Goal: Task Accomplishment & Management: Complete application form

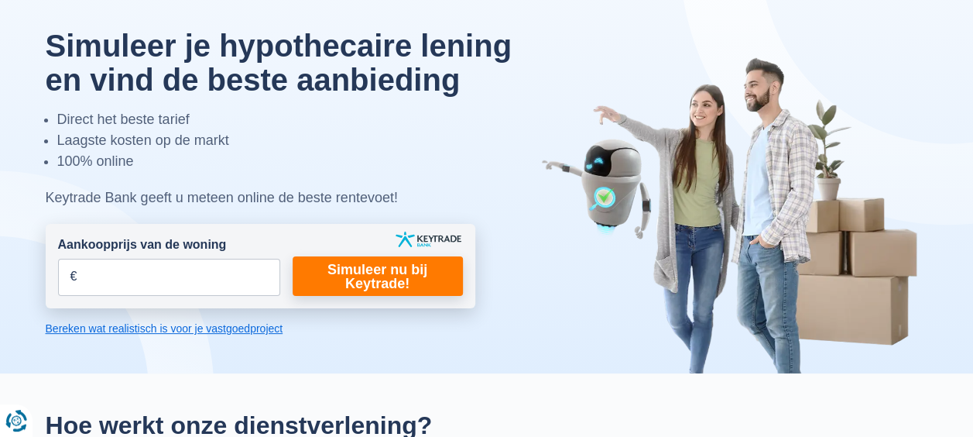
scroll to position [77, 0]
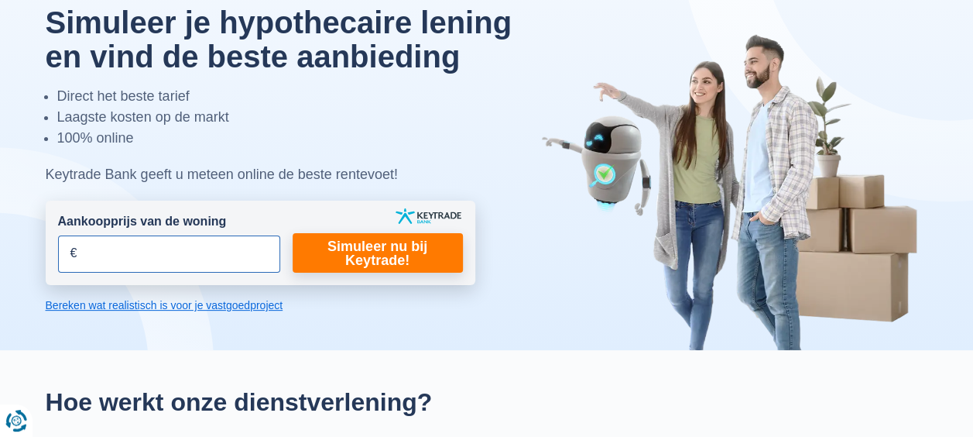
click at [99, 262] on input "Aankoopprijs van de woning" at bounding box center [169, 253] width 222 height 37
click at [92, 248] on input "Aankoopprijs van de woning" at bounding box center [169, 253] width 222 height 37
click at [93, 251] on input "Aankoopprijs van de woning" at bounding box center [169, 253] width 222 height 37
click at [94, 252] on input "Aankoopprijs van de woning" at bounding box center [169, 253] width 222 height 37
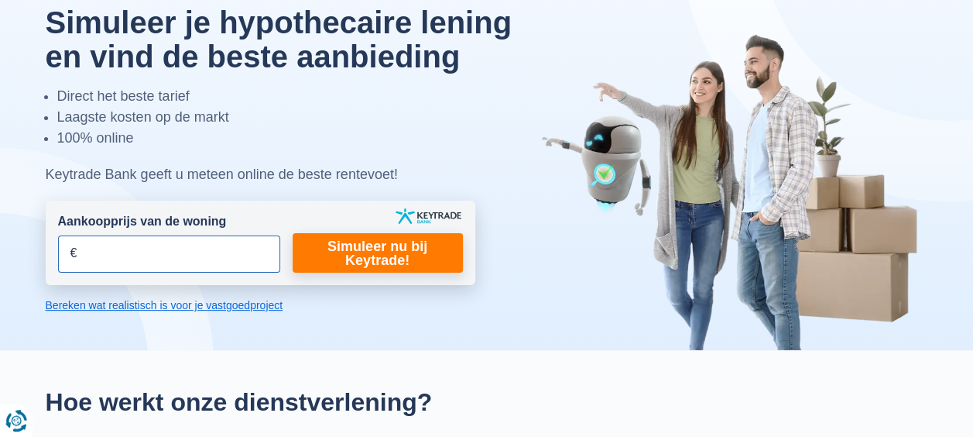
click at [94, 252] on input "Aankoopprijs van de woning" at bounding box center [169, 253] width 222 height 37
click at [117, 252] on input "Aankoopprijs van de woning" at bounding box center [169, 253] width 222 height 37
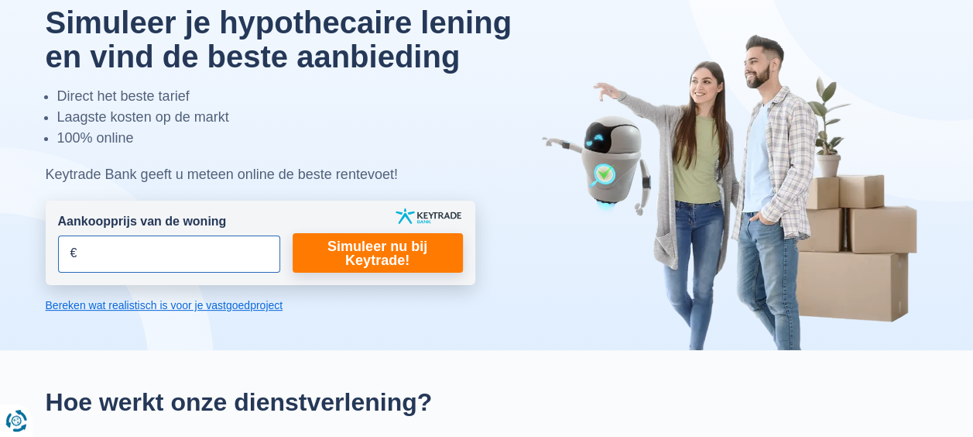
click at [117, 252] on input "Aankoopprijs van de woning" at bounding box center [169, 253] width 222 height 37
type input "3"
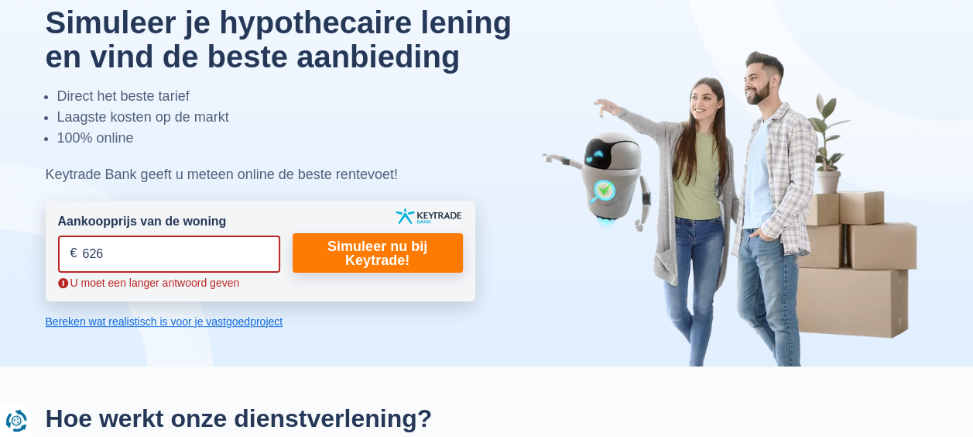
click at [117, 252] on input "626" at bounding box center [169, 253] width 222 height 37
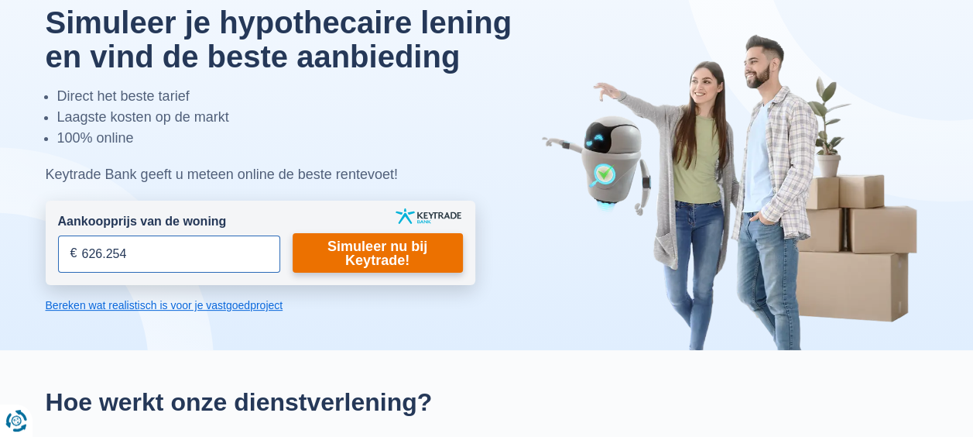
type input "626.254"
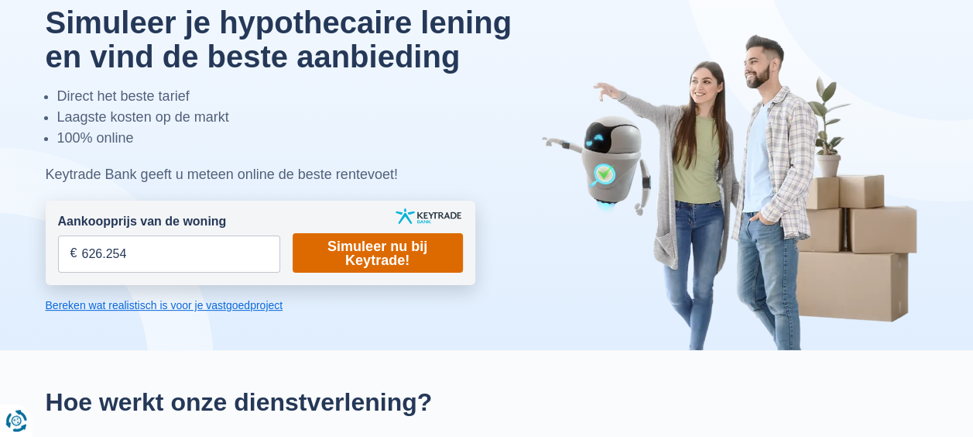
click at [371, 254] on link "Simuleer nu bij Keytrade!" at bounding box center [378, 252] width 170 height 39
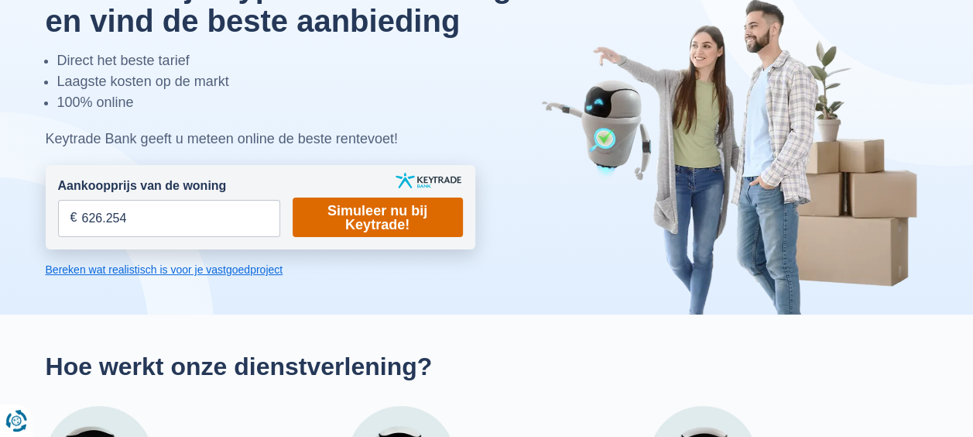
scroll to position [77, 0]
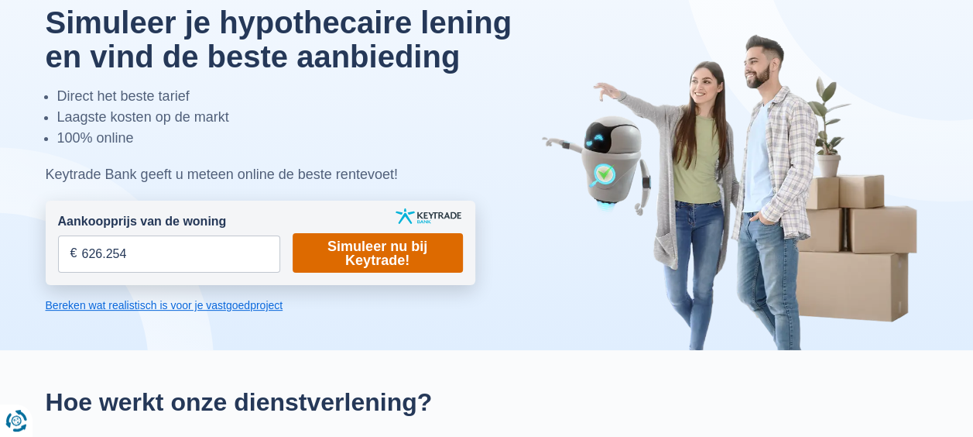
click at [390, 249] on link "Simuleer nu bij Keytrade!" at bounding box center [378, 252] width 170 height 39
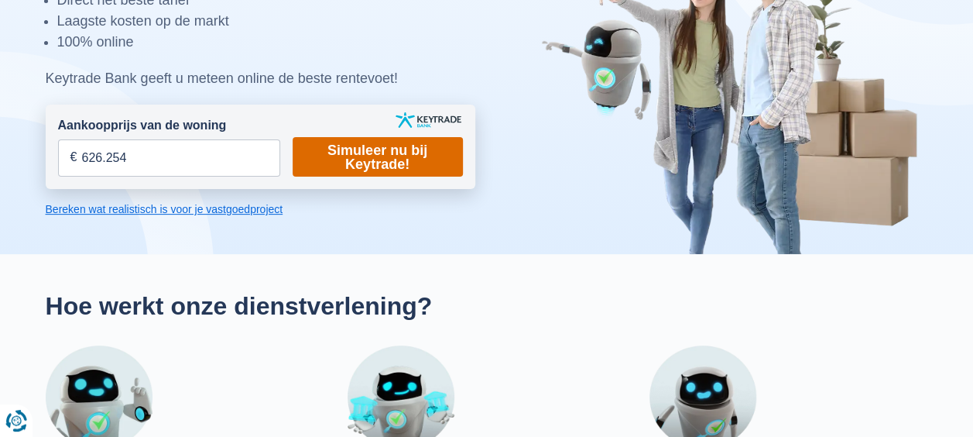
scroll to position [155, 0]
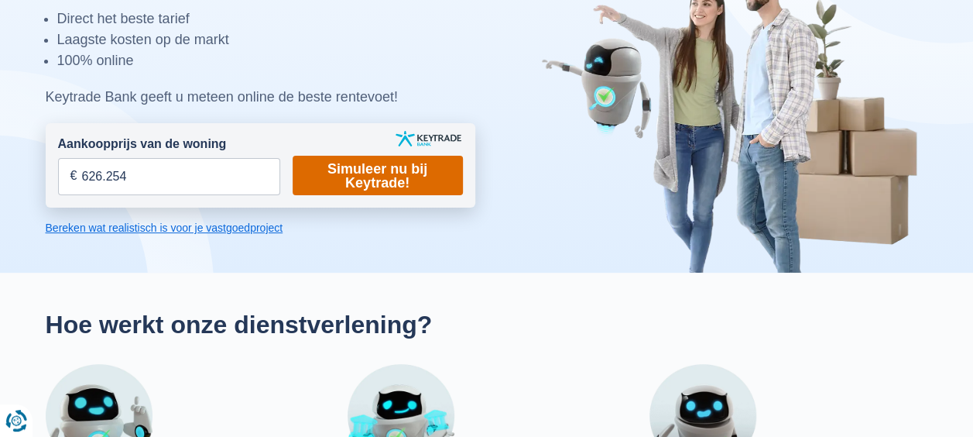
click at [372, 176] on link "Simuleer nu bij Keytrade!" at bounding box center [378, 175] width 170 height 39
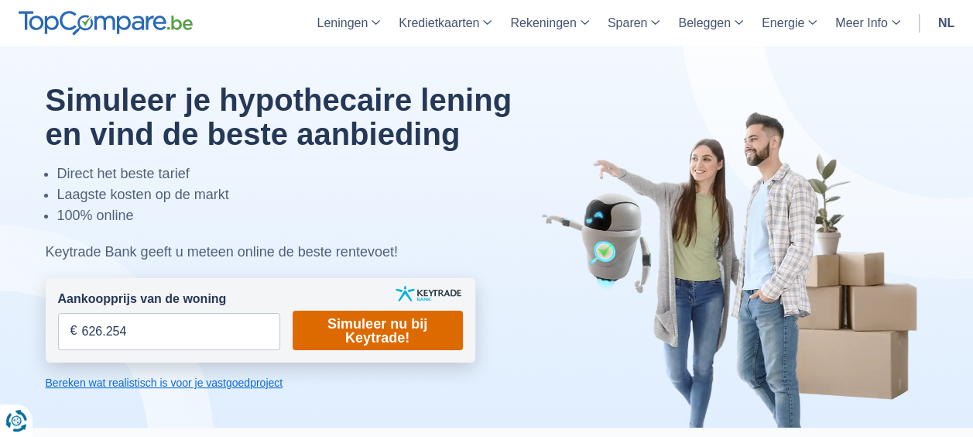
click at [389, 319] on link "Simuleer nu bij Keytrade!" at bounding box center [378, 329] width 170 height 39
click at [390, 319] on link "Simuleer nu bij Keytrade!" at bounding box center [378, 329] width 170 height 39
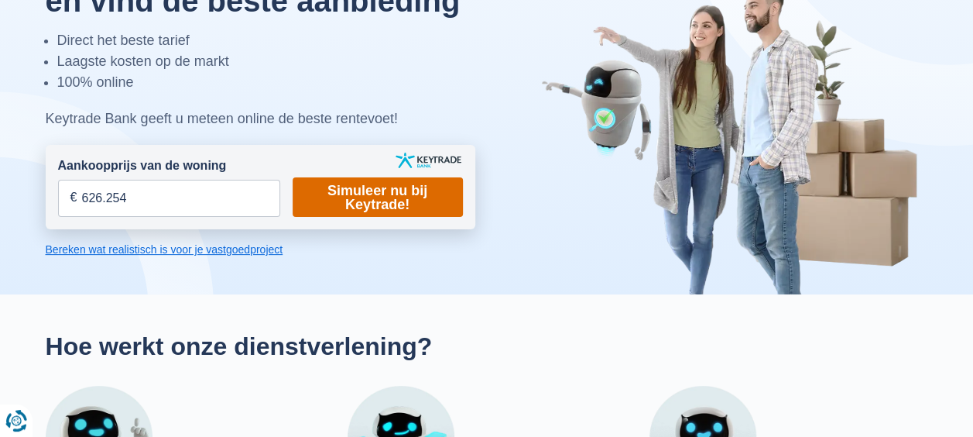
scroll to position [155, 0]
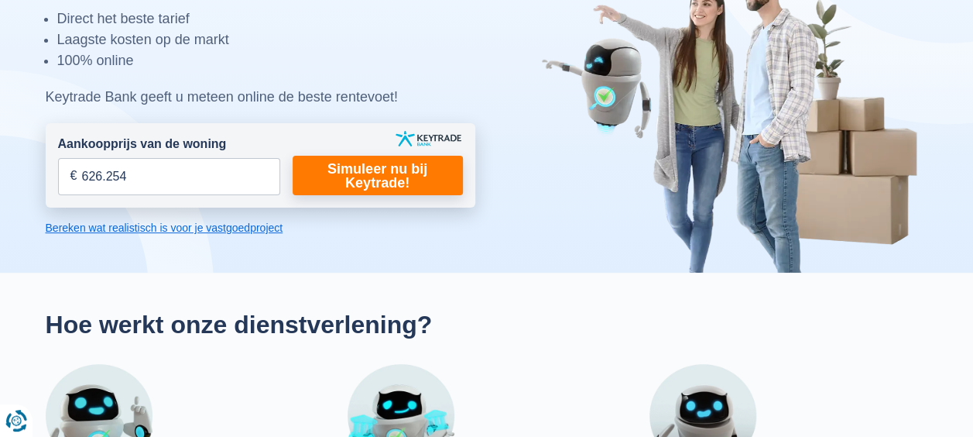
click at [228, 226] on link "Bereken wat realistisch is voor je vastgoedproject" at bounding box center [261, 227] width 430 height 15
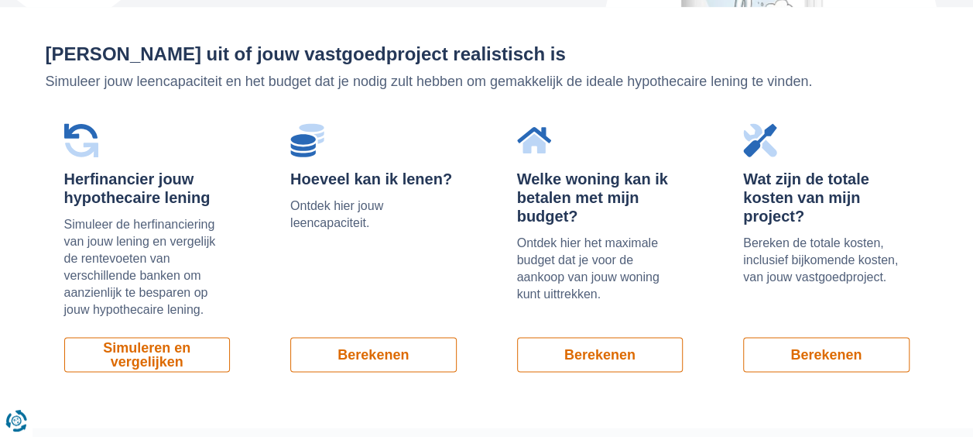
scroll to position [1049, 0]
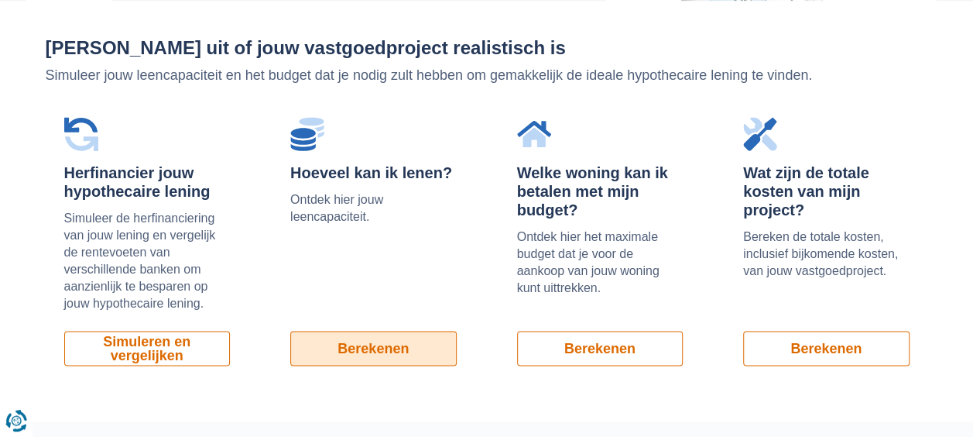
click at [368, 348] on link "Berekenen" at bounding box center [373, 347] width 166 height 35
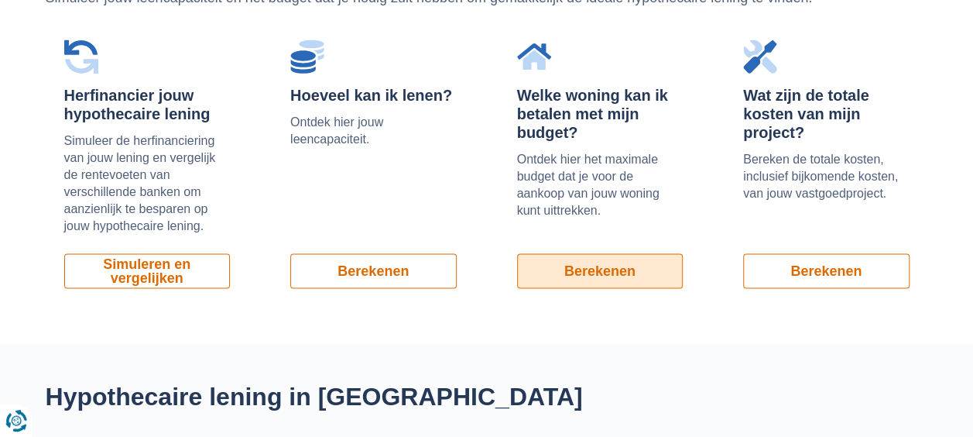
click at [616, 271] on link "Berekenen" at bounding box center [600, 270] width 166 height 35
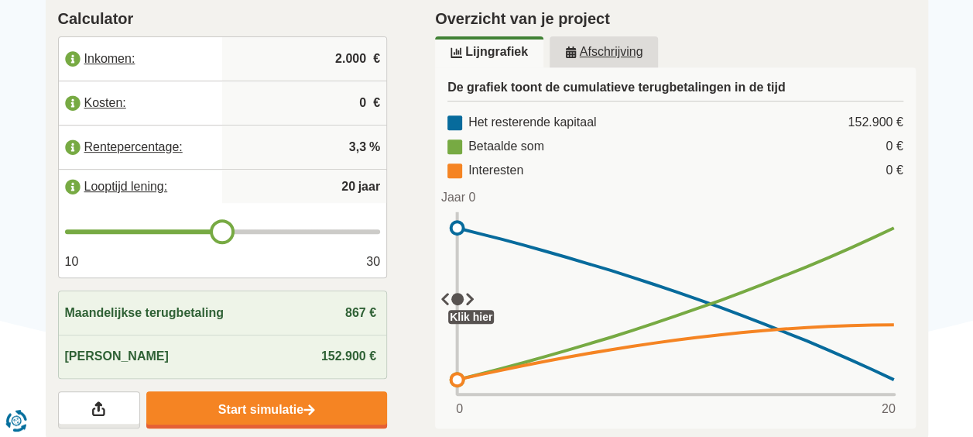
scroll to position [310, 0]
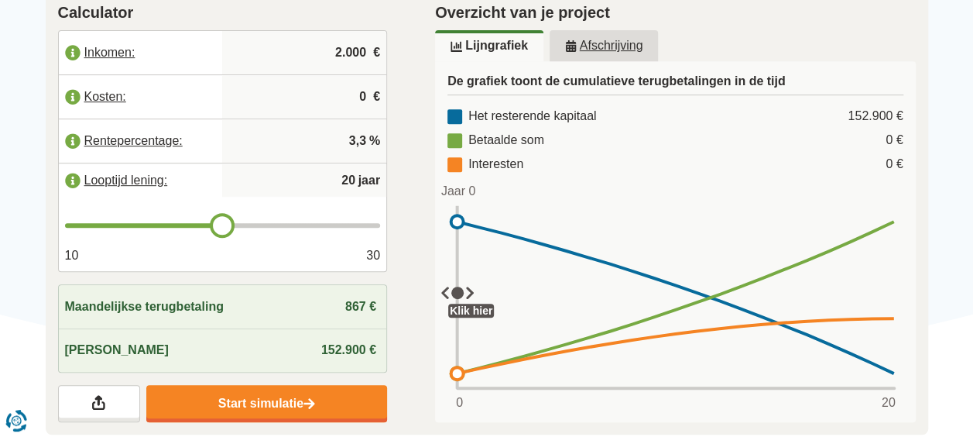
drag, startPoint x: 330, startPoint y: 31, endPoint x: 359, endPoint y: 39, distance: 29.9
click at [342, 32] on input "2.000" at bounding box center [304, 53] width 152 height 42
type input "6.000"
type input "21"
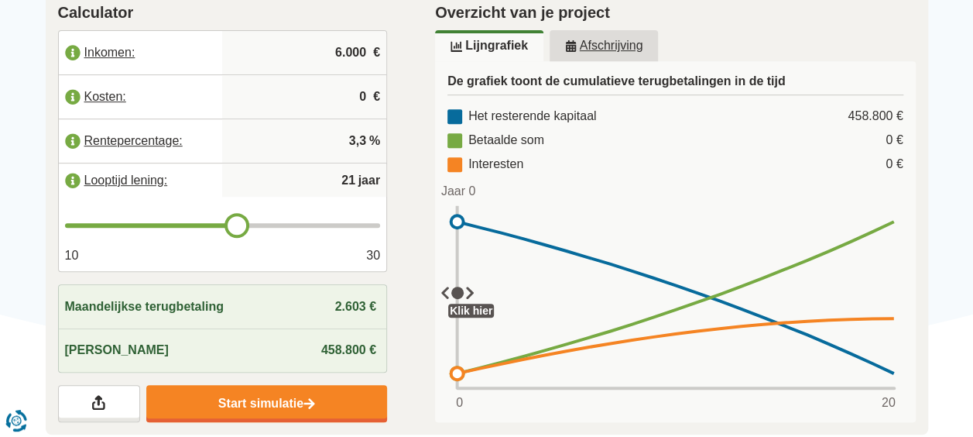
type input "22"
type input "23"
type input "24"
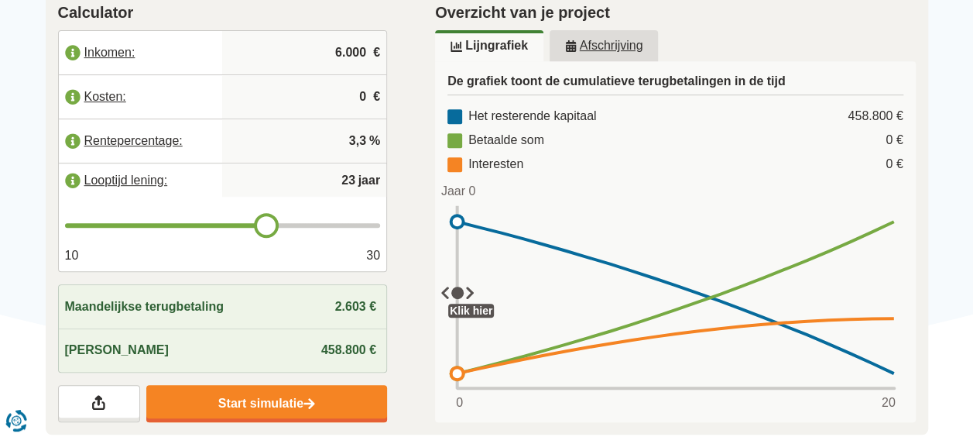
type input "24"
type input "25"
drag, startPoint x: 220, startPoint y: 200, endPoint x: 289, endPoint y: 204, distance: 69.0
type input "25"
click at [290, 223] on input "range" at bounding box center [223, 225] width 316 height 5
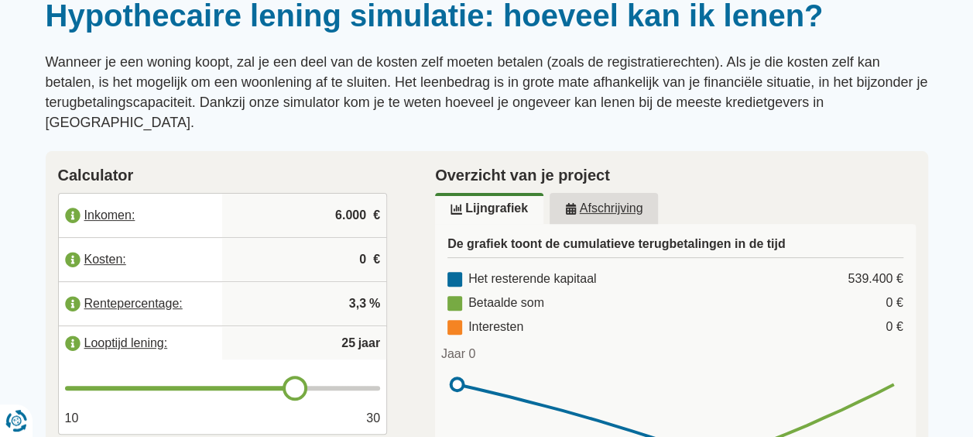
scroll to position [0, 0]
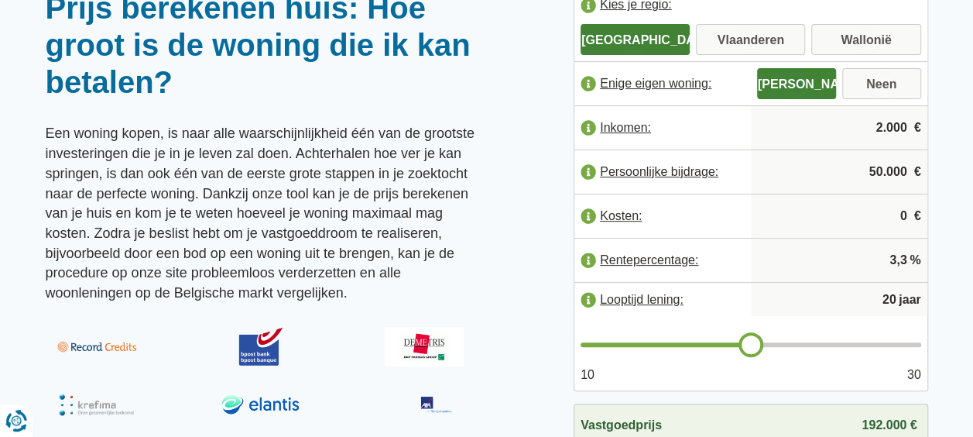
drag, startPoint x: 874, startPoint y: 126, endPoint x: 890, endPoint y: 122, distance: 16.7
click at [890, 122] on input "2.000" at bounding box center [839, 128] width 164 height 42
drag, startPoint x: 885, startPoint y: 124, endPoint x: 872, endPoint y: 128, distance: 14.7
click at [870, 125] on input "2.000" at bounding box center [839, 128] width 164 height 42
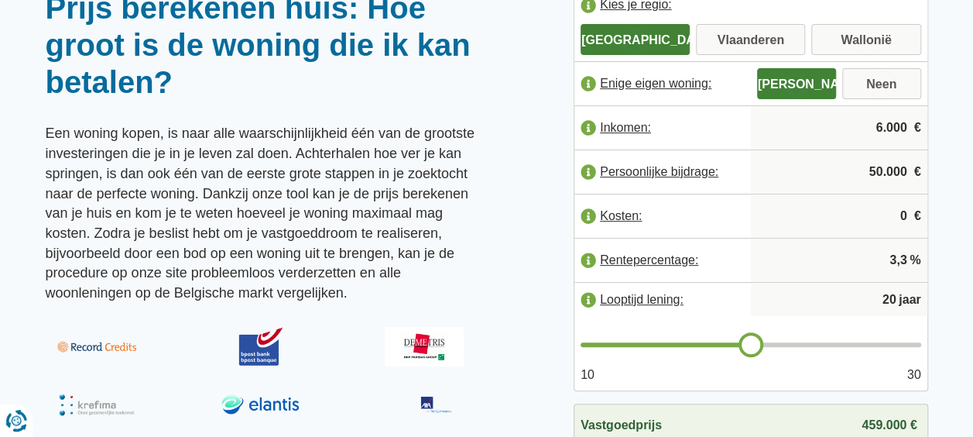
type input "6.000"
click at [743, 39] on input "Vlaanderen" at bounding box center [750, 41] width 109 height 28
radio input "true"
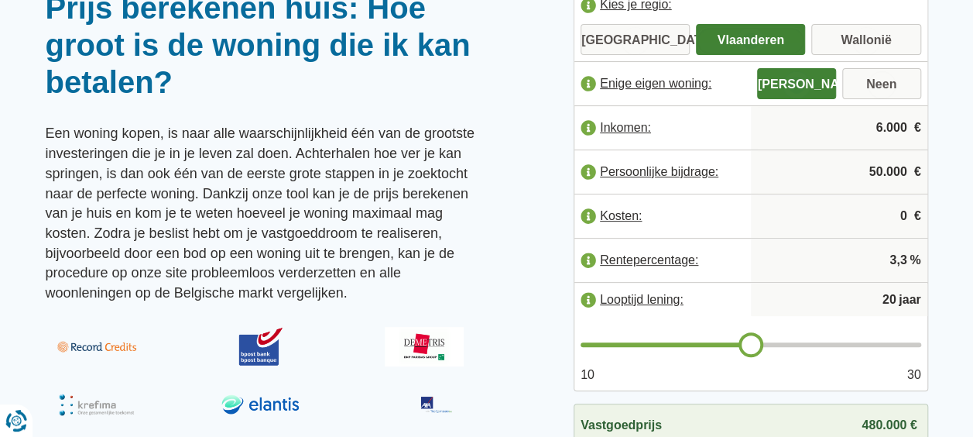
scroll to position [77, 0]
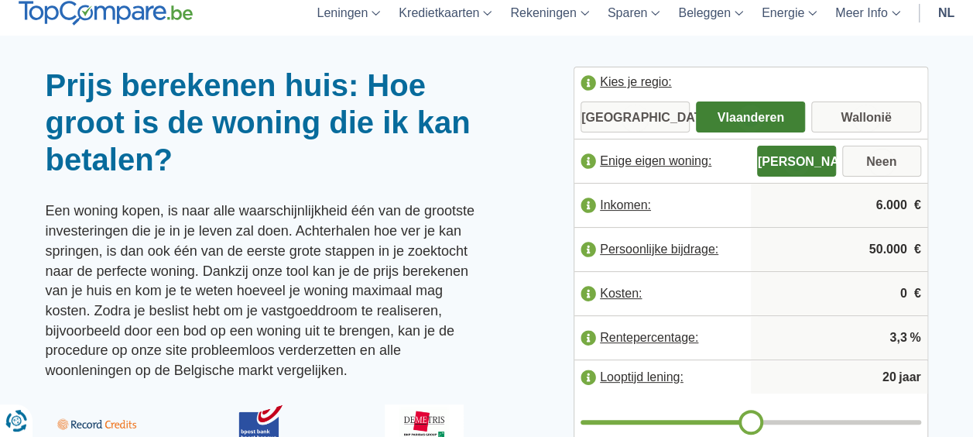
drag, startPoint x: 865, startPoint y: 245, endPoint x: 879, endPoint y: 251, distance: 15.2
click at [879, 251] on input "50.000" at bounding box center [839, 249] width 164 height 42
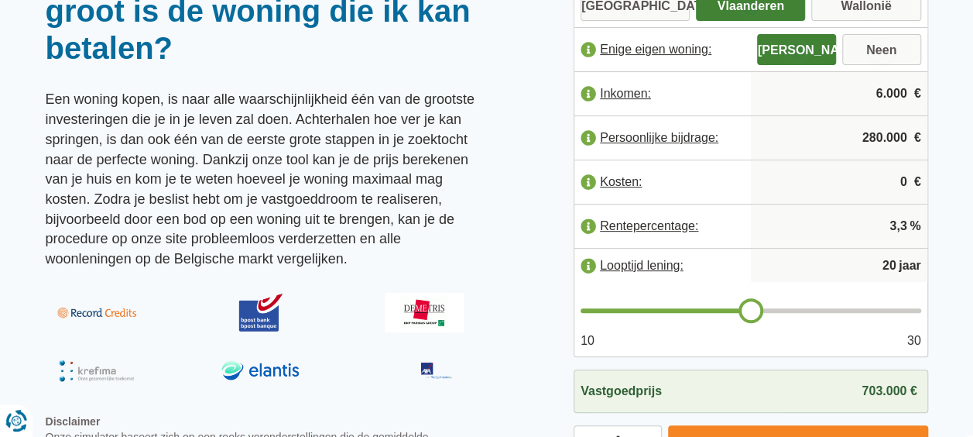
scroll to position [232, 0]
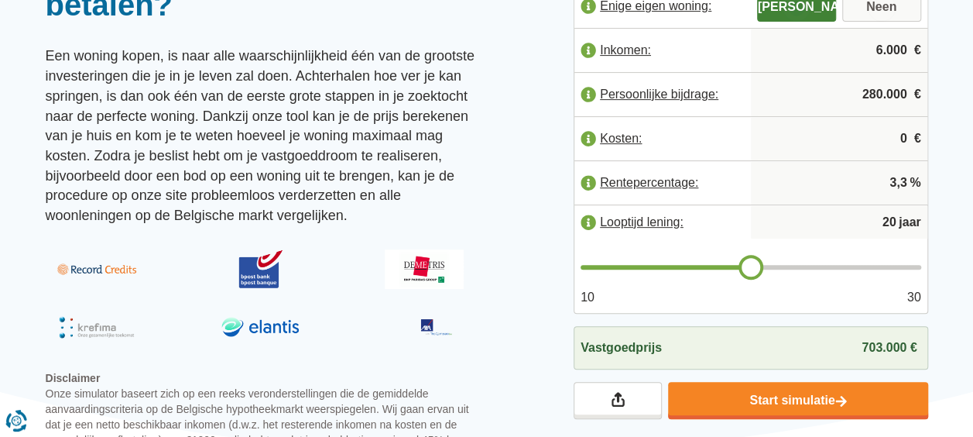
type input "280.000"
type input "21"
type input "22"
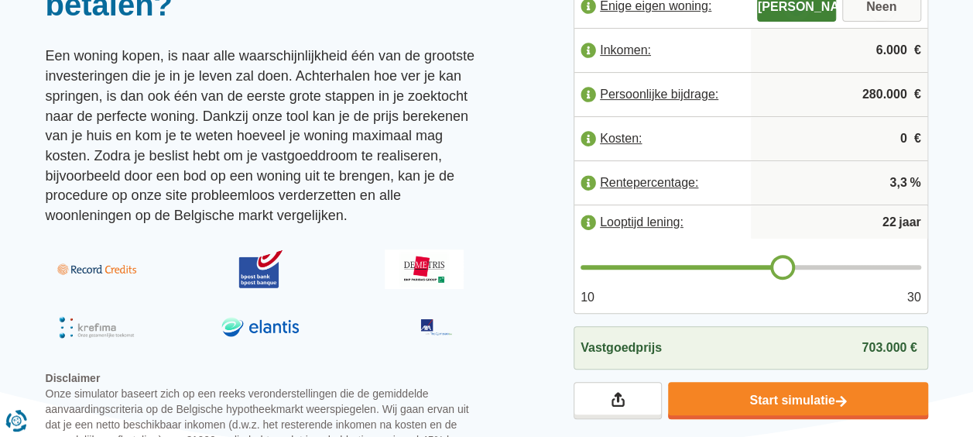
type input "23"
type input "24"
type input "25"
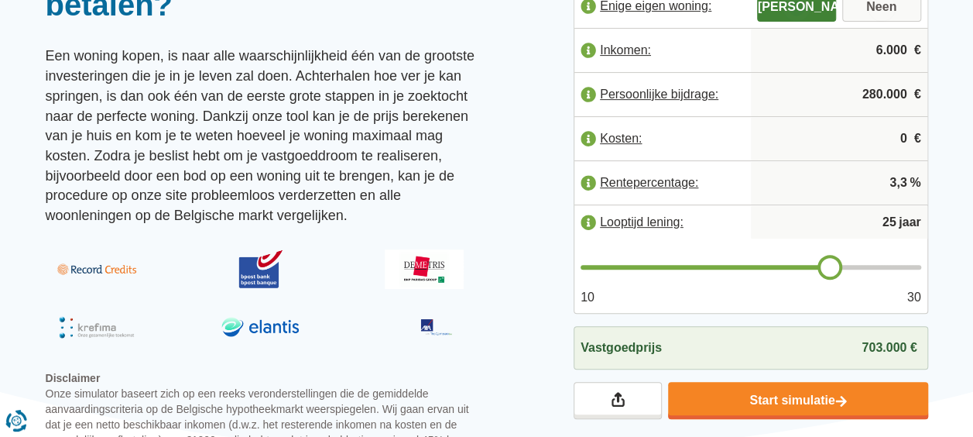
drag, startPoint x: 748, startPoint y: 266, endPoint x: 822, endPoint y: 266, distance: 73.5
type input "25"
click at [824, 267] on input "range" at bounding box center [750, 267] width 341 height 5
type input "24"
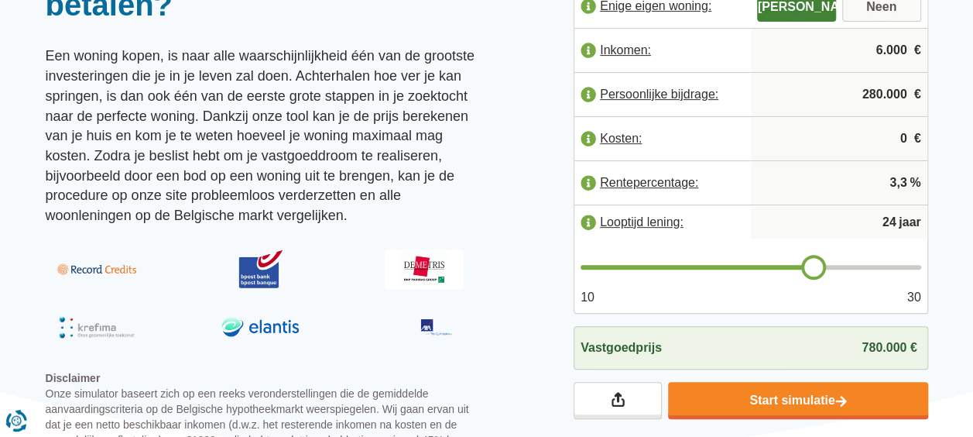
type input "23"
type input "22"
type input "21"
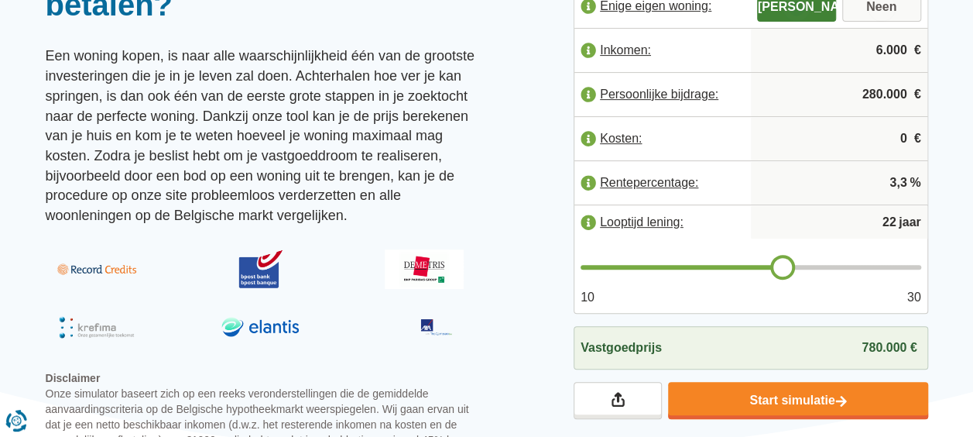
type input "21"
type input "20"
drag, startPoint x: 827, startPoint y: 265, endPoint x: 759, endPoint y: 265, distance: 67.3
type input "21"
click at [759, 265] on input "range" at bounding box center [750, 267] width 341 height 5
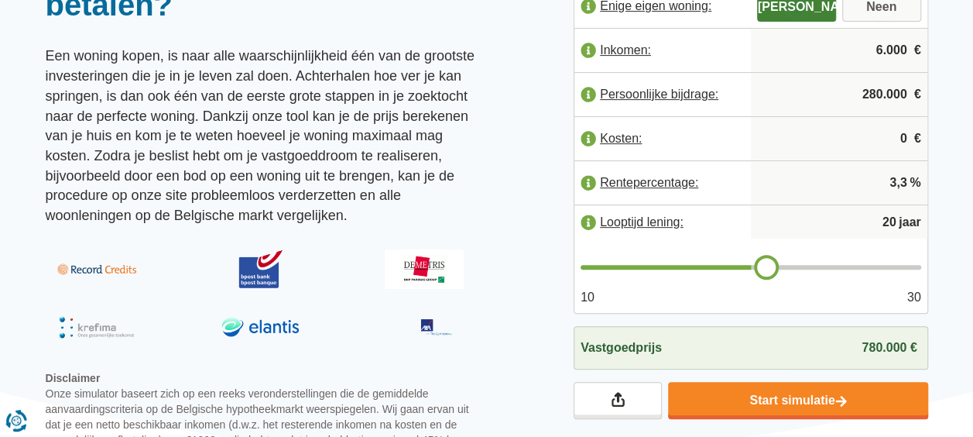
type input "21"
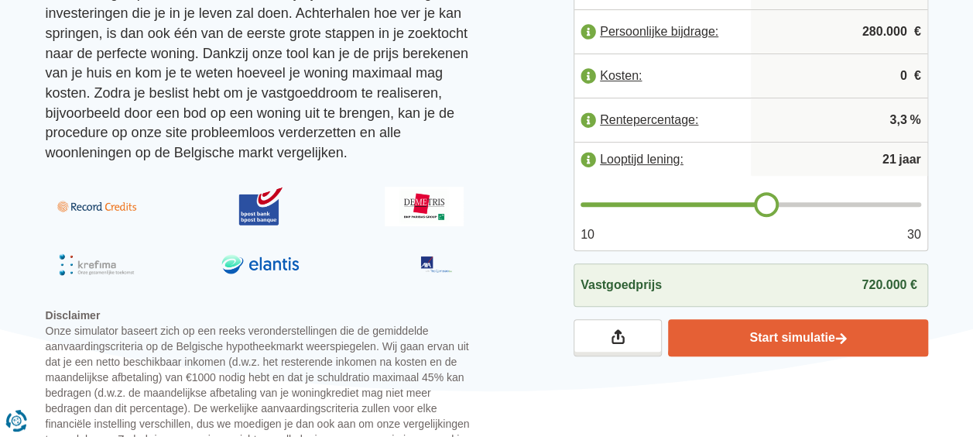
scroll to position [310, 0]
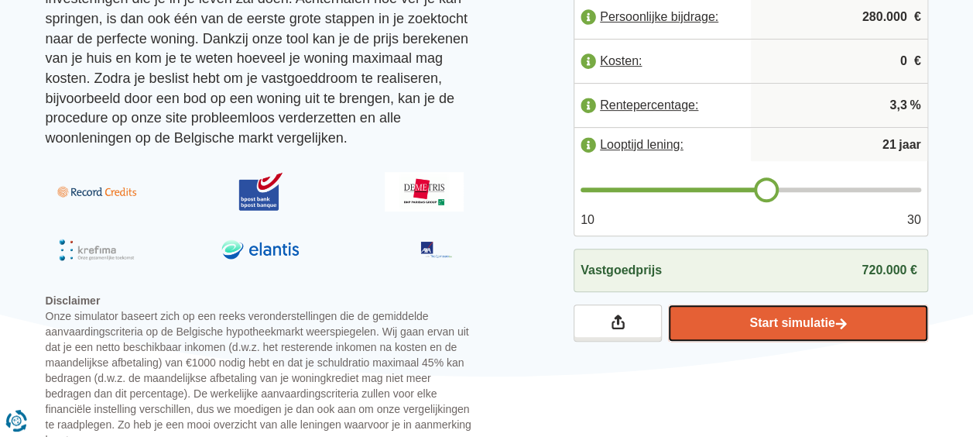
click at [820, 320] on link "Start simulatie" at bounding box center [797, 322] width 259 height 37
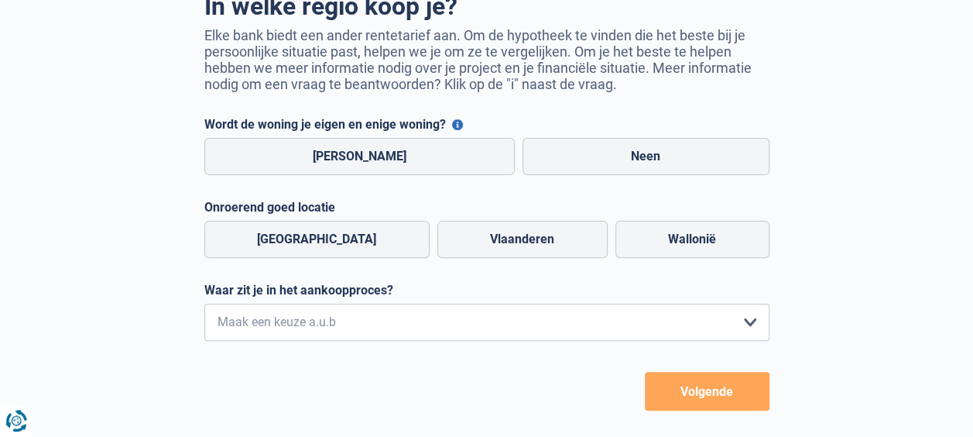
scroll to position [155, 0]
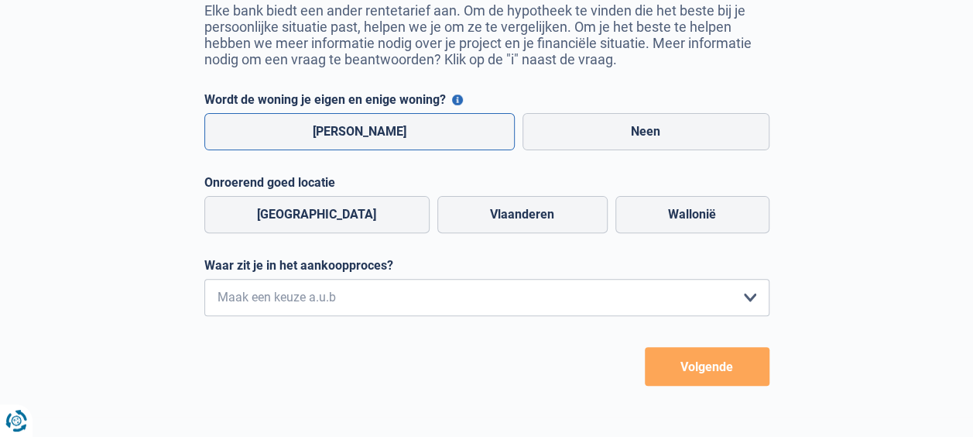
click at [341, 124] on label "[PERSON_NAME]" at bounding box center [359, 131] width 311 height 37
click at [341, 124] on input "[PERSON_NAME]" at bounding box center [359, 131] width 311 height 37
radio input "true"
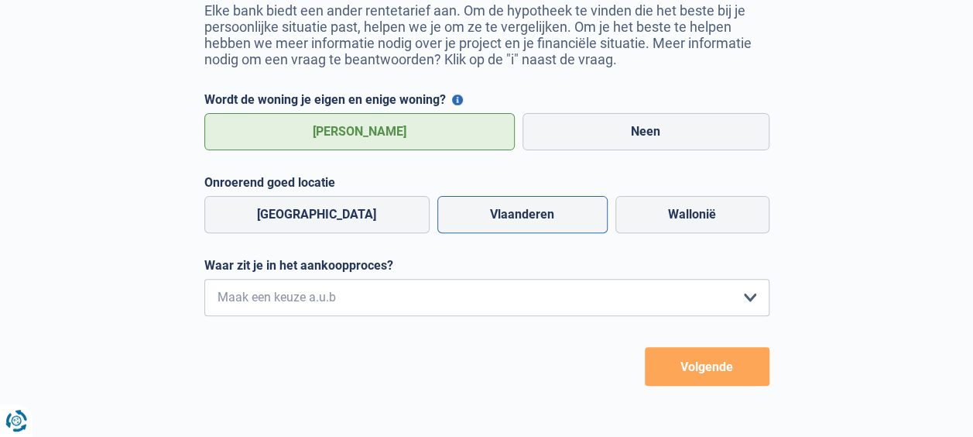
click at [483, 215] on label "Vlaanderen" at bounding box center [522, 214] width 170 height 37
click at [483, 215] on input "Vlaanderen" at bounding box center [522, 214] width 170 height 37
radio input "true"
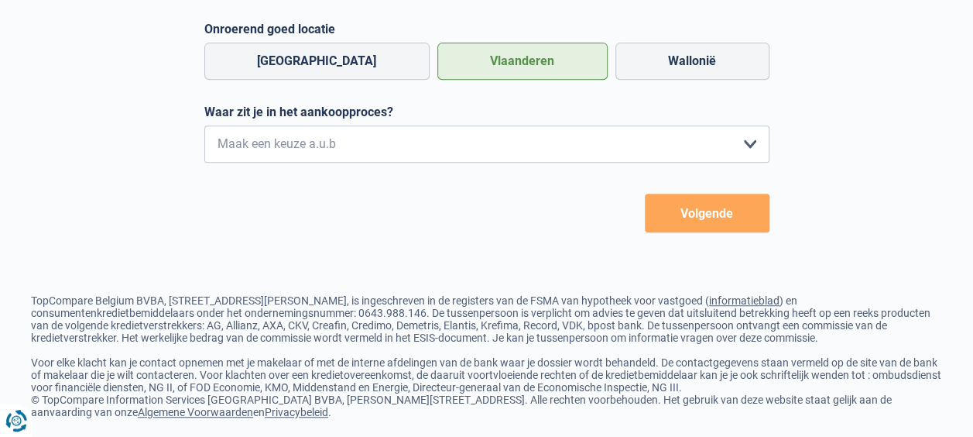
scroll to position [310, 0]
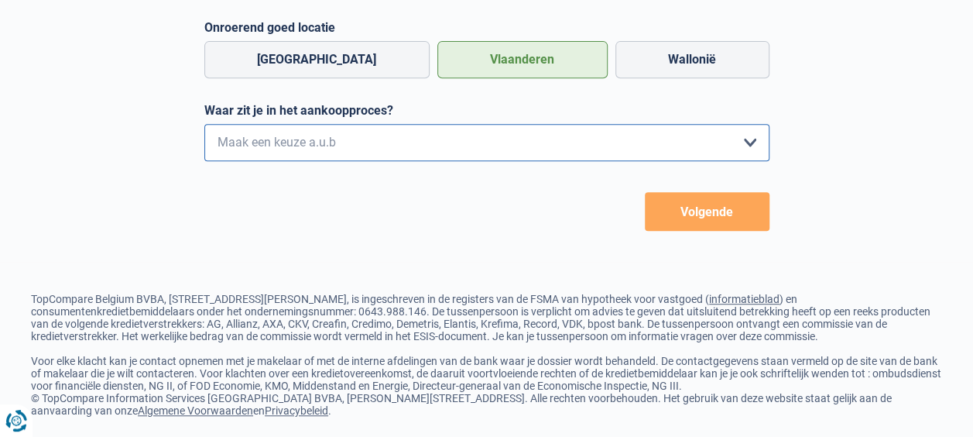
click at [752, 149] on select "Ik wil me uitsluitend informeren omdat ik op dit moment geen concrete plannen h…" at bounding box center [486, 142] width 565 height 37
select select "0"
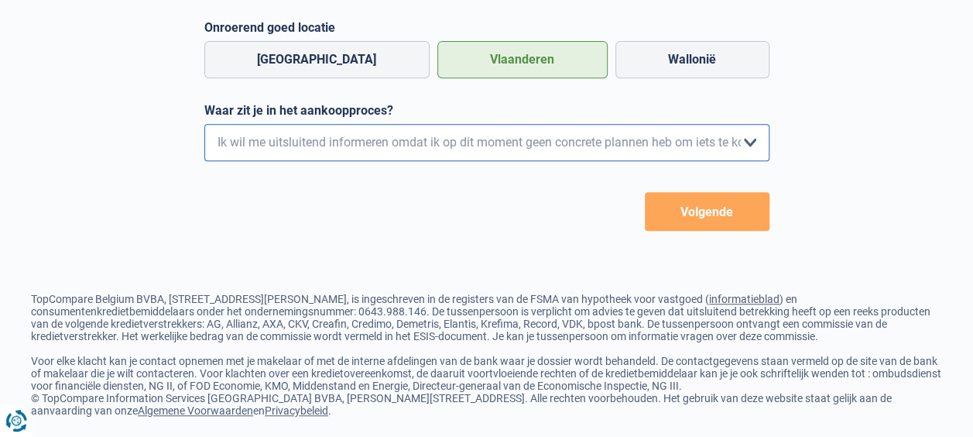
click at [204, 128] on select "Ik wil me uitsluitend informeren omdat ik op dit moment geen concrete plannen h…" at bounding box center [486, 142] width 565 height 37
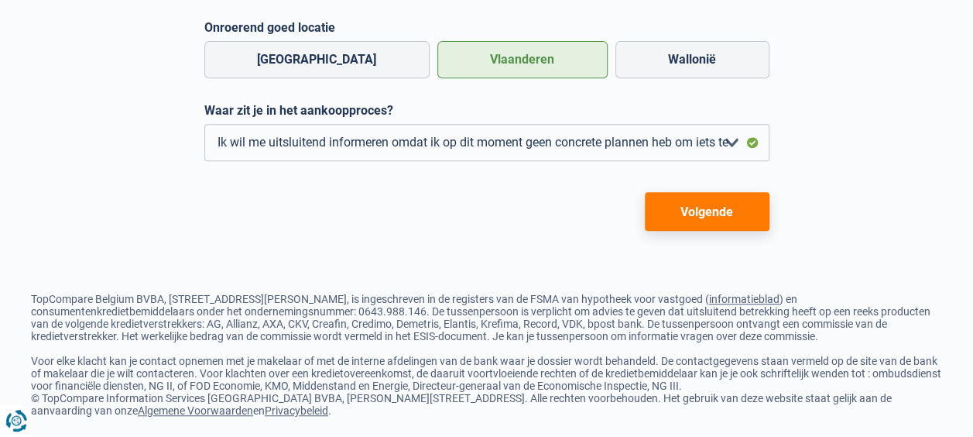
click at [715, 209] on button "Volgende" at bounding box center [707, 211] width 125 height 39
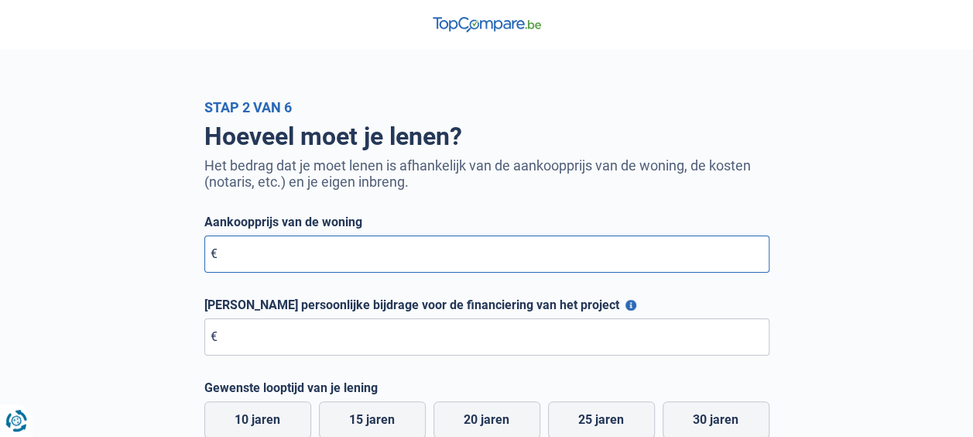
click at [241, 257] on input "Aankoopprijs van de woning" at bounding box center [486, 253] width 565 height 37
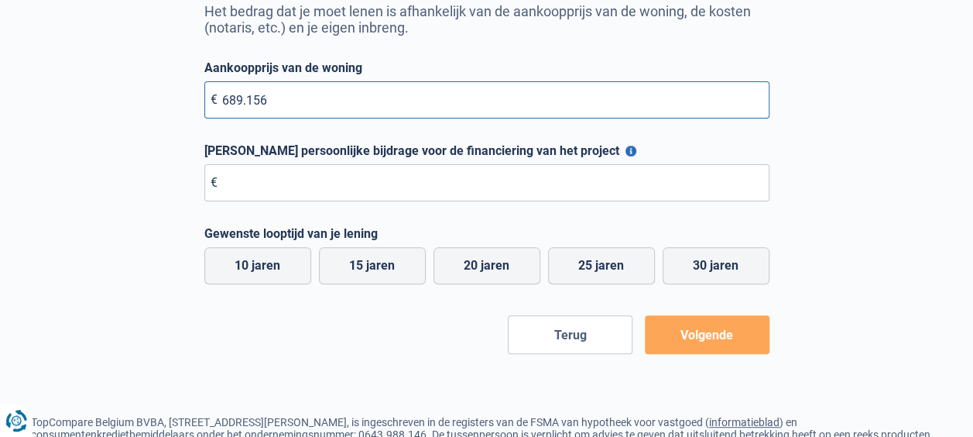
scroll to position [155, 0]
type input "689.156"
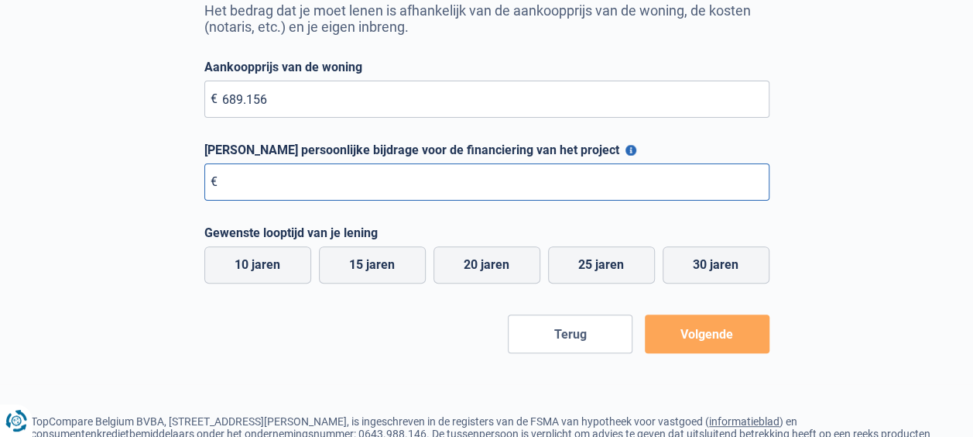
click at [236, 184] on input "[PERSON_NAME] persoonlijke bijdrage voor de financiering van het project" at bounding box center [486, 181] width 565 height 37
type input "280.000"
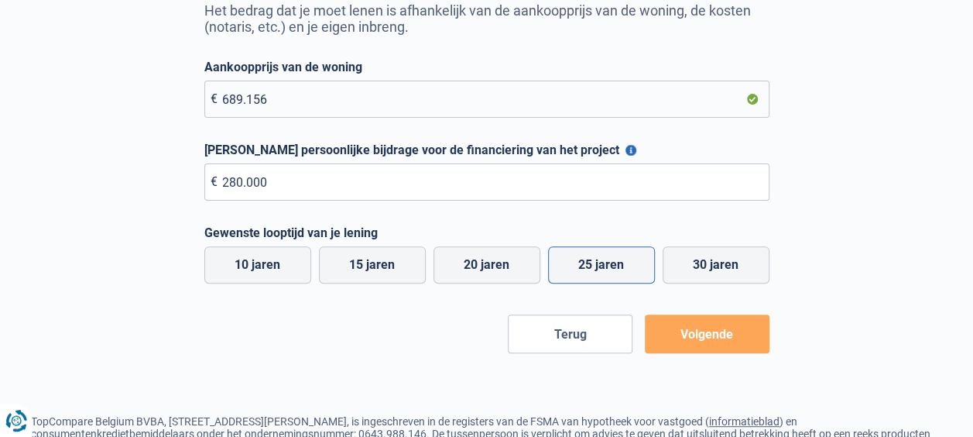
click at [612, 261] on label "25 jaren" at bounding box center [601, 264] width 107 height 37
click at [612, 261] on input "25 jaren" at bounding box center [601, 264] width 107 height 37
radio input "true"
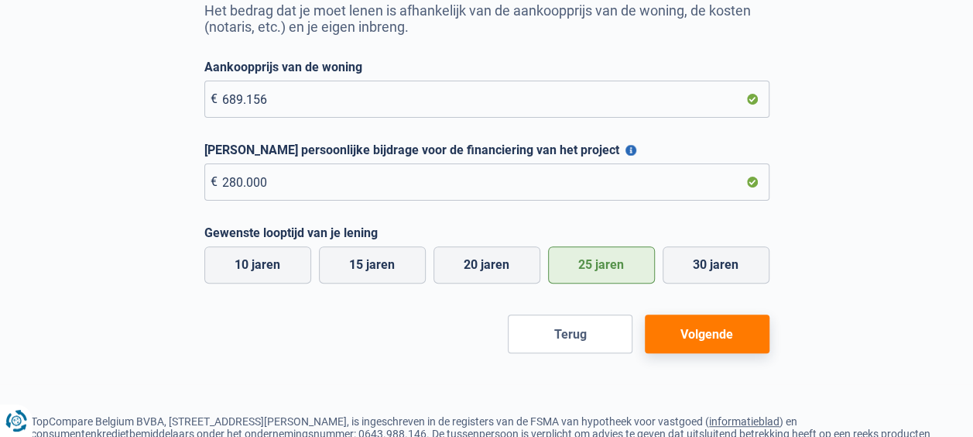
drag, startPoint x: 712, startPoint y: 341, endPoint x: 721, endPoint y: 337, distance: 9.4
click at [714, 340] on button "Volgende" at bounding box center [707, 333] width 125 height 39
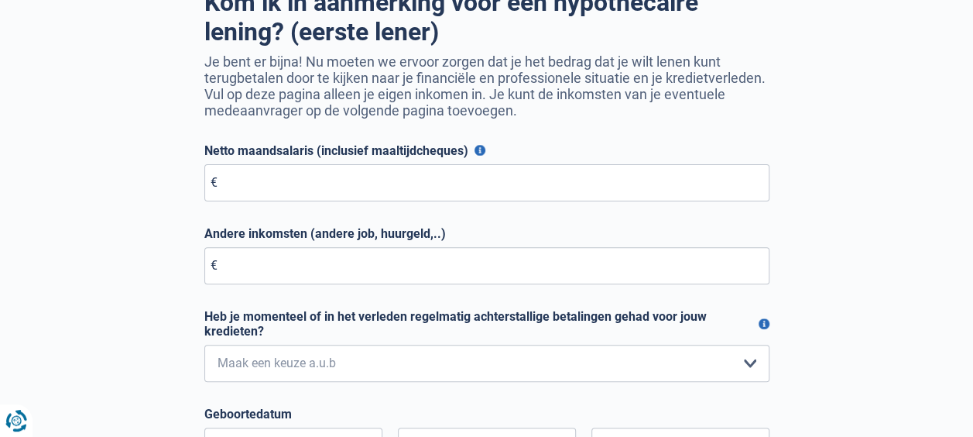
scroll to position [155, 0]
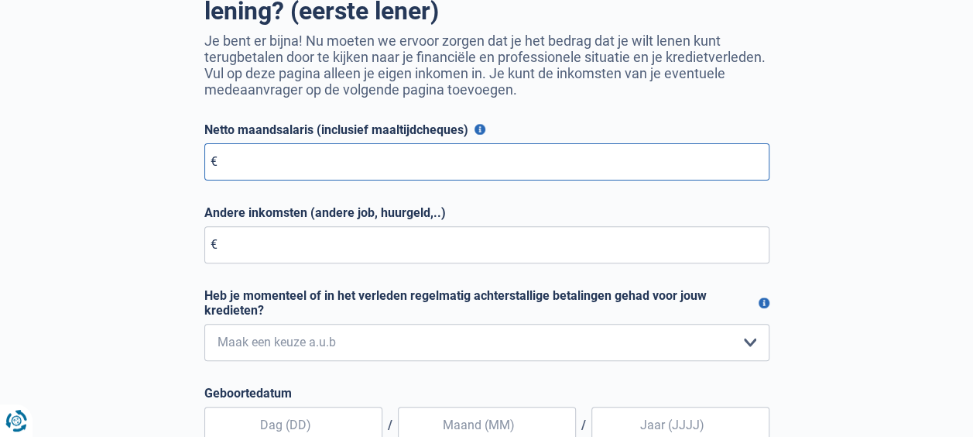
click at [252, 166] on input "Netto maandsalaris (inclusief maaltijdcheques)" at bounding box center [486, 161] width 565 height 37
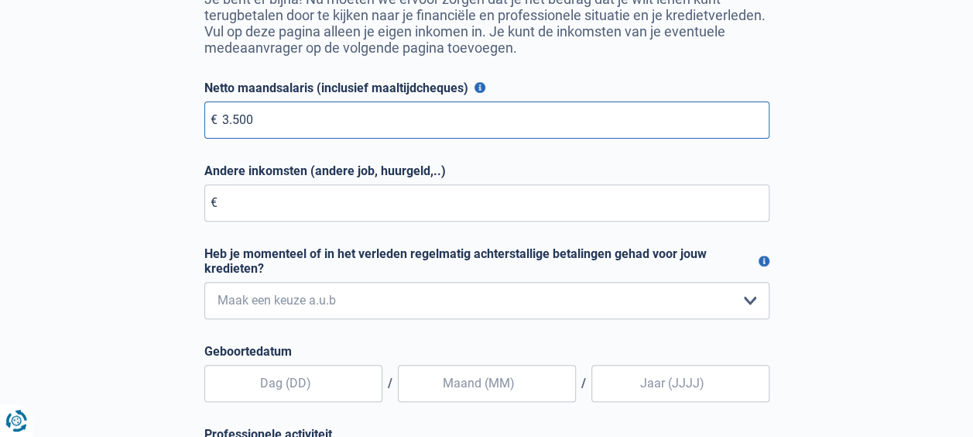
scroll to position [232, 0]
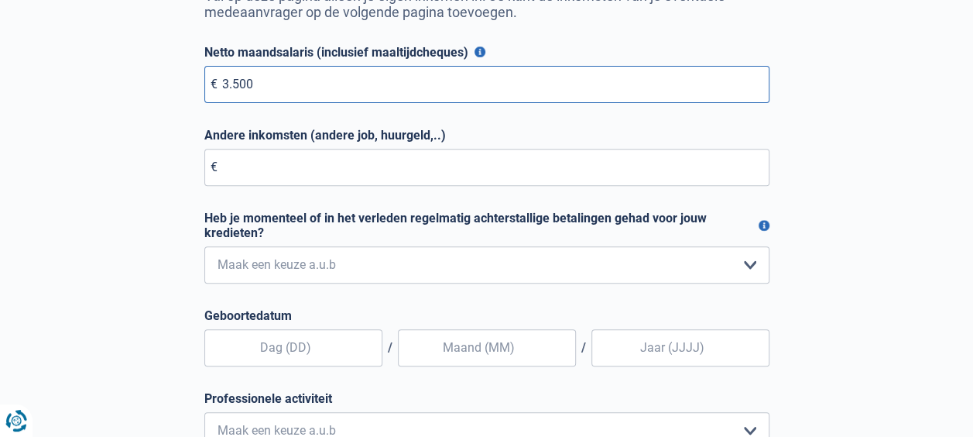
type input "3.500"
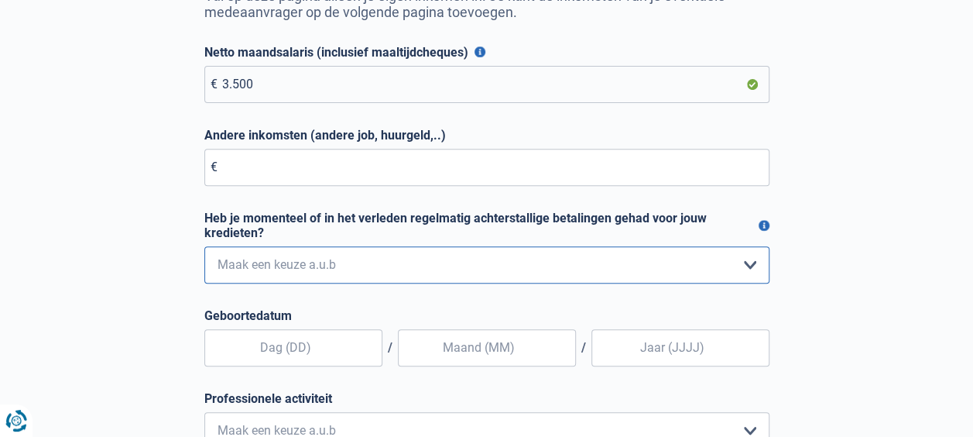
click at [755, 268] on select "Nee, nooit Ja, maar ik heb deze [PERSON_NAME] een jaar geleden afbetaald Ja, ma…" at bounding box center [486, 264] width 565 height 37
select select "0"
click at [204, 251] on select "Nee, nooit Ja, maar ik heb deze [PERSON_NAME] een jaar geleden afbetaald Ja, ma…" at bounding box center [486, 264] width 565 height 37
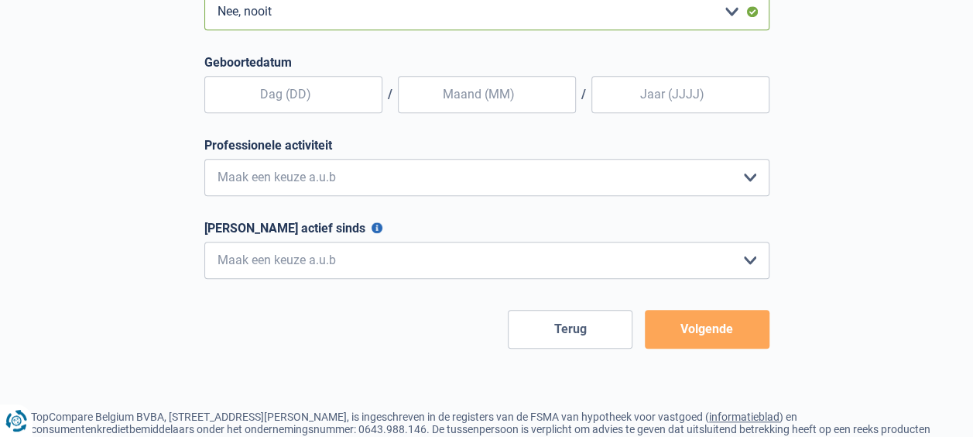
scroll to position [464, 0]
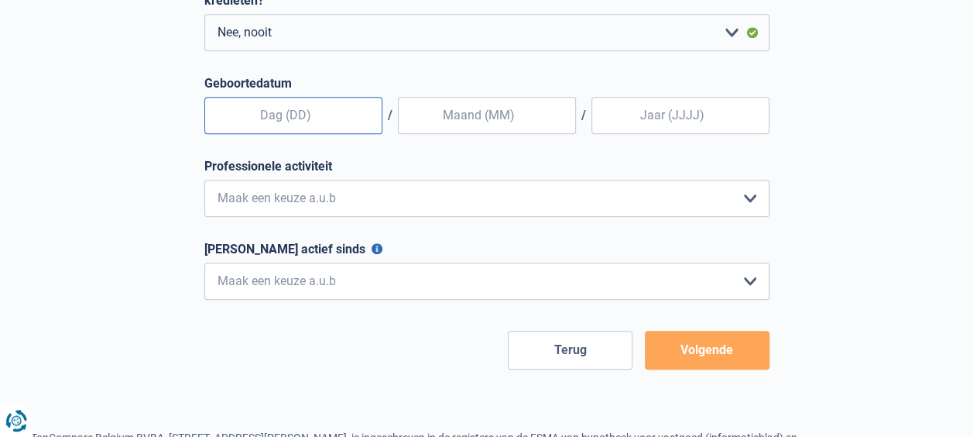
click at [314, 116] on input "text" at bounding box center [293, 115] width 178 height 37
type input "15"
type input "05"
type input "1996"
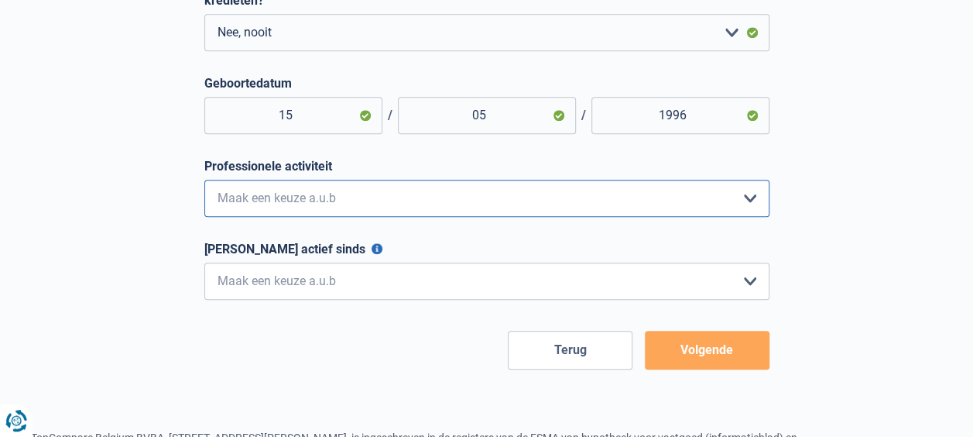
click at [751, 199] on select "Bediende Arbeider Ambtenaar Zelfstandige Bedrijfsleider Gepensioneerde [PERSON_…" at bounding box center [486, 198] width 565 height 37
select select "privateEmployee"
click at [204, 184] on select "Bediende Arbeider Ambtenaar Zelfstandige Bedrijfsleider Gepensioneerde [PERSON_…" at bounding box center [486, 198] width 565 height 37
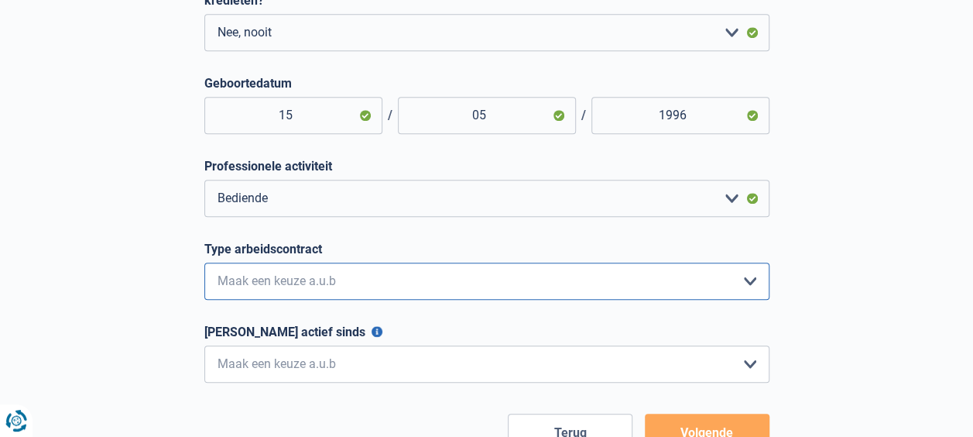
click at [757, 286] on select "Interimcontract Arbeidsovereenkomst van onbepaalde duur Arbeidsovereenkomst van…" at bounding box center [486, 280] width 565 height 37
select select "permanent"
click at [204, 268] on select "Interimcontract Arbeidsovereenkomst van onbepaalde duur Arbeidsovereenkomst van…" at bounding box center [486, 280] width 565 height 37
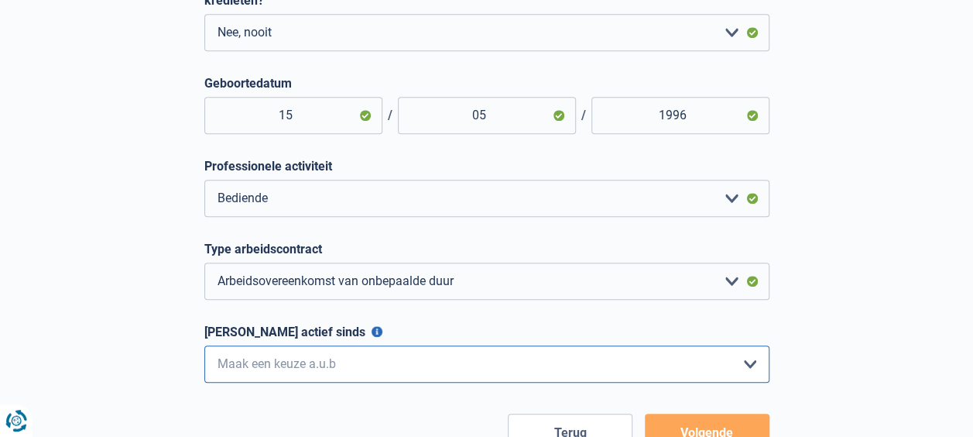
click at [756, 370] on select "< 6 maanden 6 - 12 maanden 12 - 24 maanden 24 - 36 maanden > 36 maanden Maak ee…" at bounding box center [486, 363] width 565 height 37
select select "more36"
click at [204, 351] on select "< 6 maanden 6 - 12 maanden 12 - 24 maanden 24 - 36 maanden > 36 maanden Maak ee…" at bounding box center [486, 363] width 565 height 37
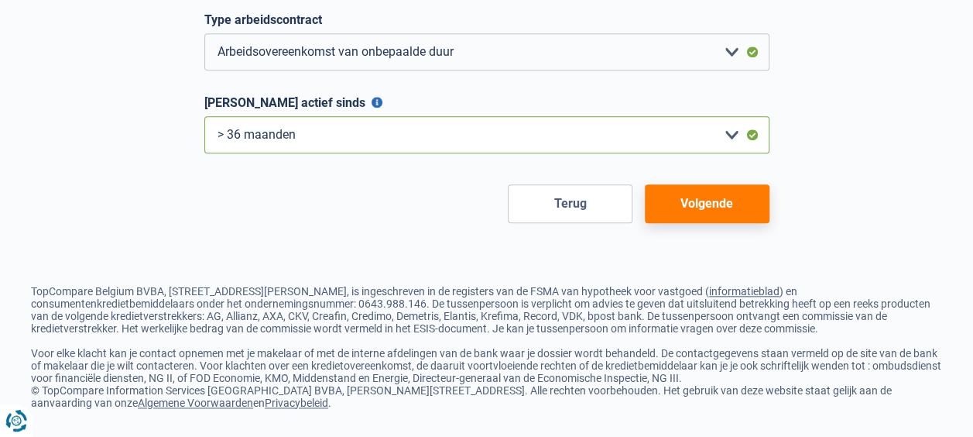
scroll to position [697, 0]
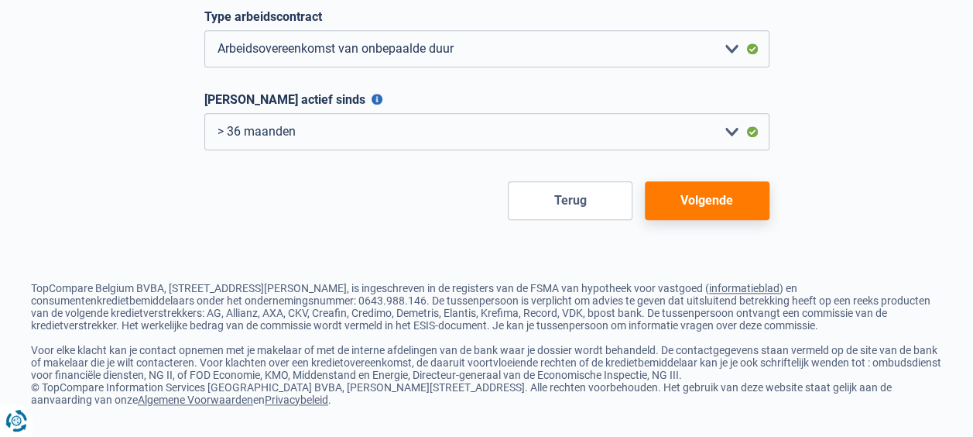
click at [703, 204] on button "Volgende" at bounding box center [707, 200] width 125 height 39
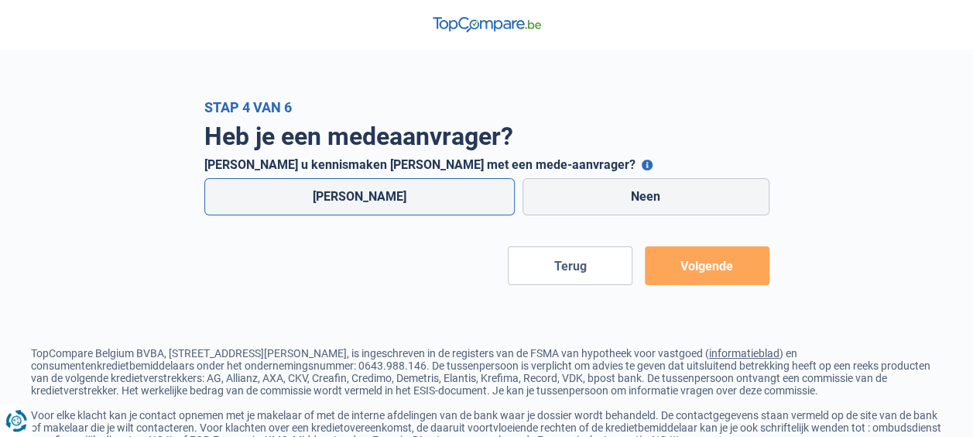
click at [340, 198] on label "[PERSON_NAME]" at bounding box center [359, 196] width 311 height 37
click at [340, 198] on input "[PERSON_NAME]" at bounding box center [359, 196] width 311 height 37
radio input "true"
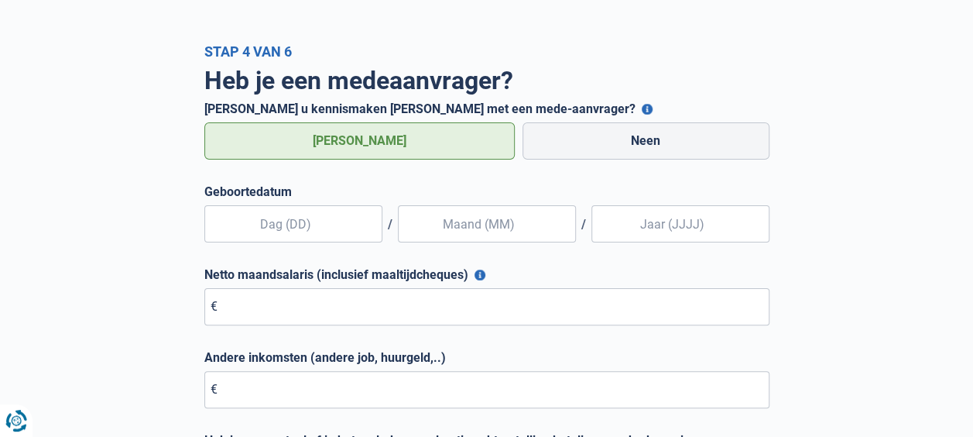
scroll to position [77, 0]
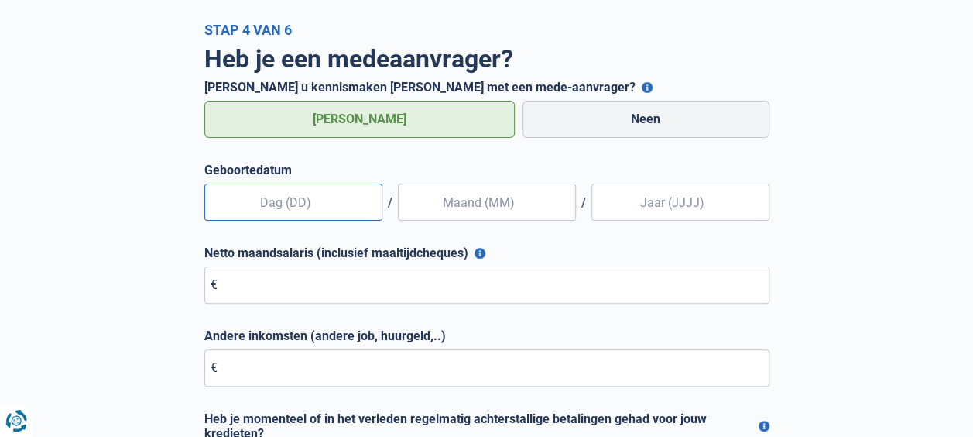
click at [316, 208] on input "text" at bounding box center [293, 201] width 178 height 37
type input "17"
type input "11"
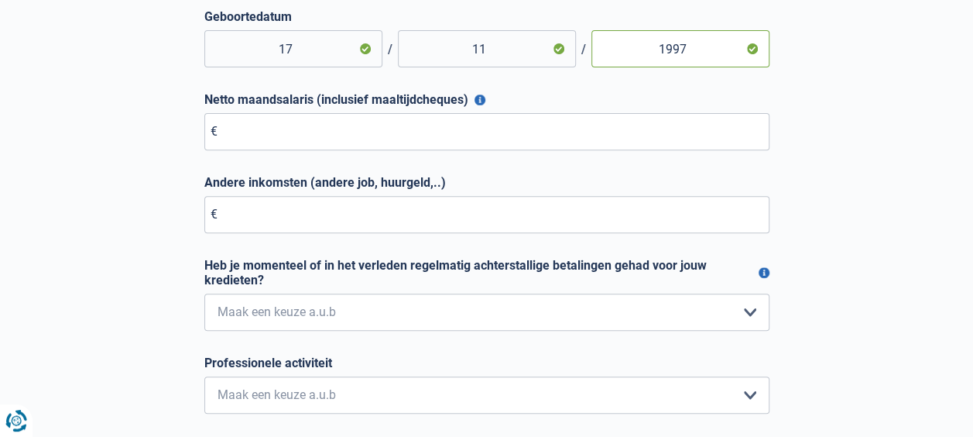
scroll to position [232, 0]
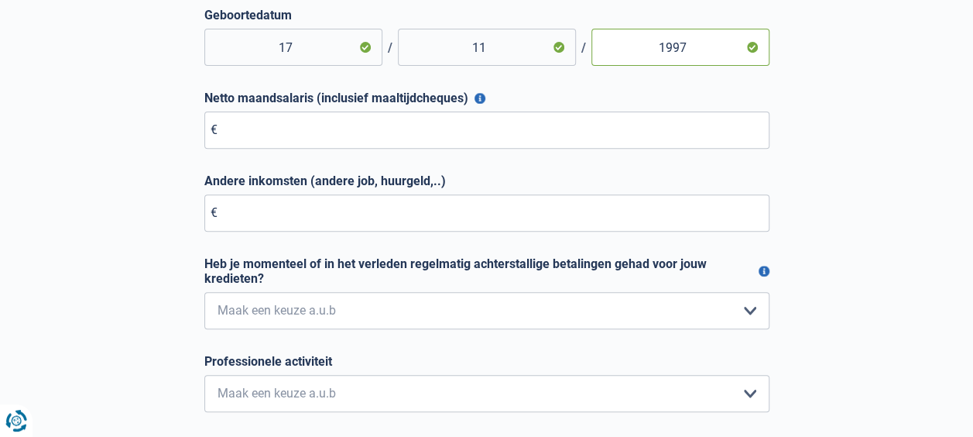
type input "1997"
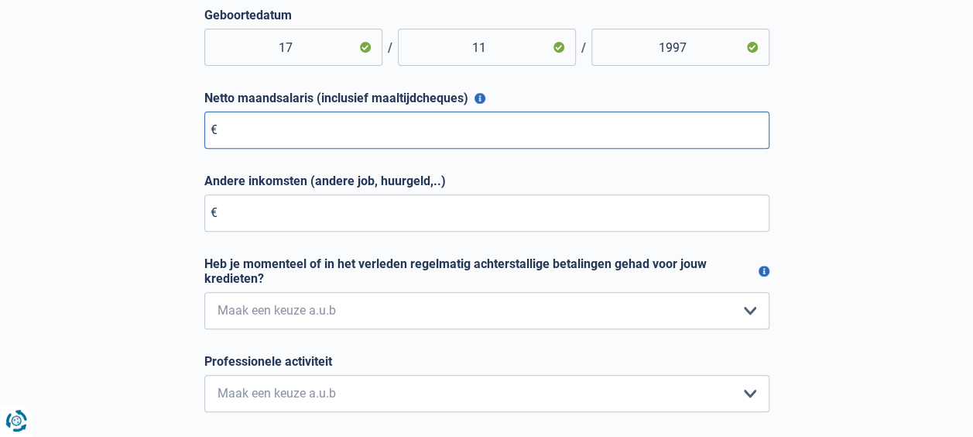
click at [255, 124] on input "Netto maandsalaris (inclusief maaltijdcheques)" at bounding box center [486, 129] width 565 height 37
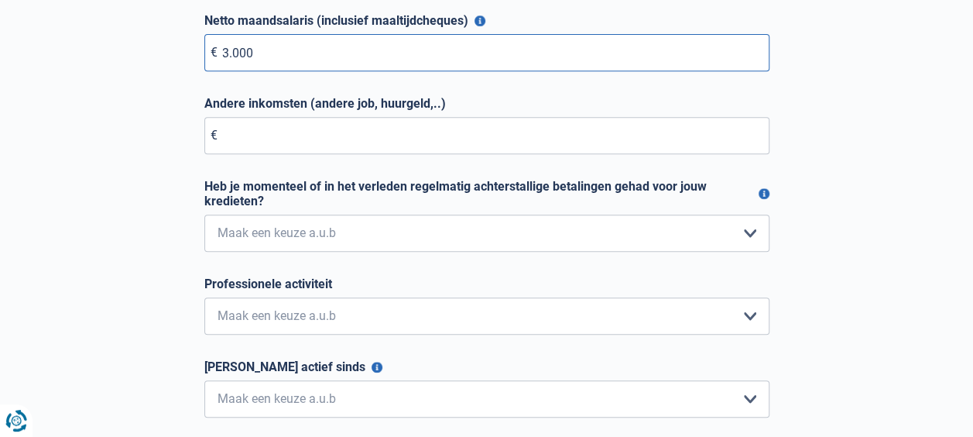
type input "3.000"
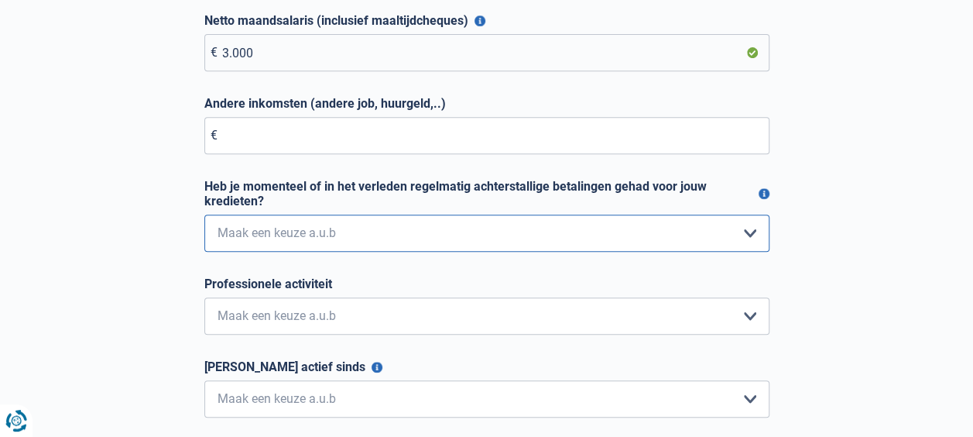
click at [753, 234] on select "Nee, nooit Ja, maar ik heb deze [PERSON_NAME] een jaar geleden afbetaald Ja, ma…" at bounding box center [486, 232] width 565 height 37
select select "0"
click at [204, 217] on select "Nee, nooit Ja, maar ik heb deze [PERSON_NAME] een jaar geleden afbetaald Ja, ma…" at bounding box center [486, 232] width 565 height 37
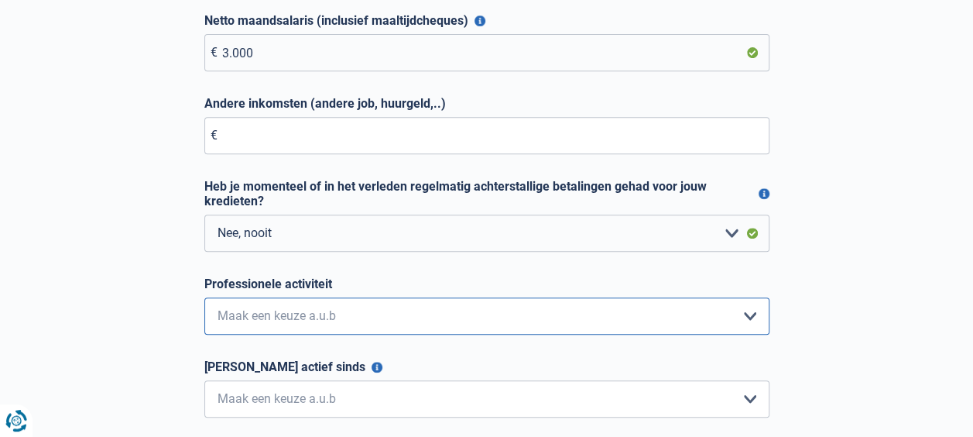
click at [747, 313] on select "Bediende Arbeider Ambtenaar Zelfstandige Bedrijfsleider Gepensioneerde [PERSON_…" at bounding box center [486, 315] width 565 height 37
select select "privateEmployee"
click at [204, 300] on select "Bediende Arbeider Ambtenaar Zelfstandige Bedrijfsleider Gepensioneerde [PERSON_…" at bounding box center [486, 315] width 565 height 37
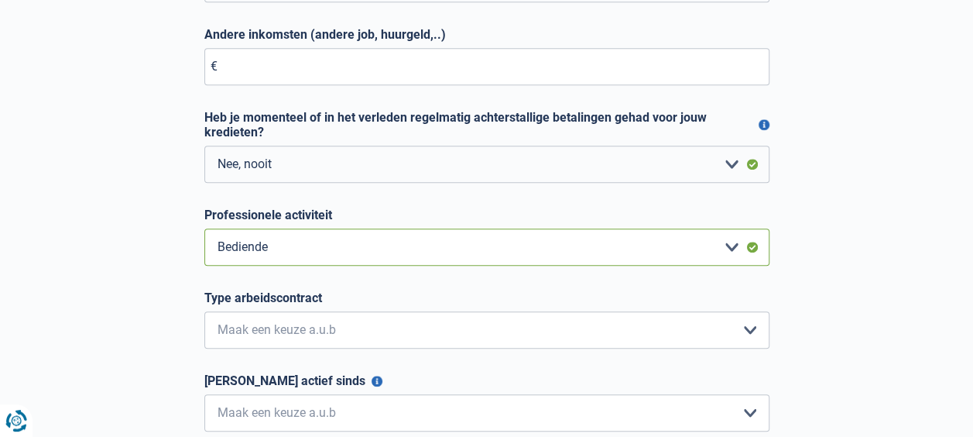
scroll to position [464, 0]
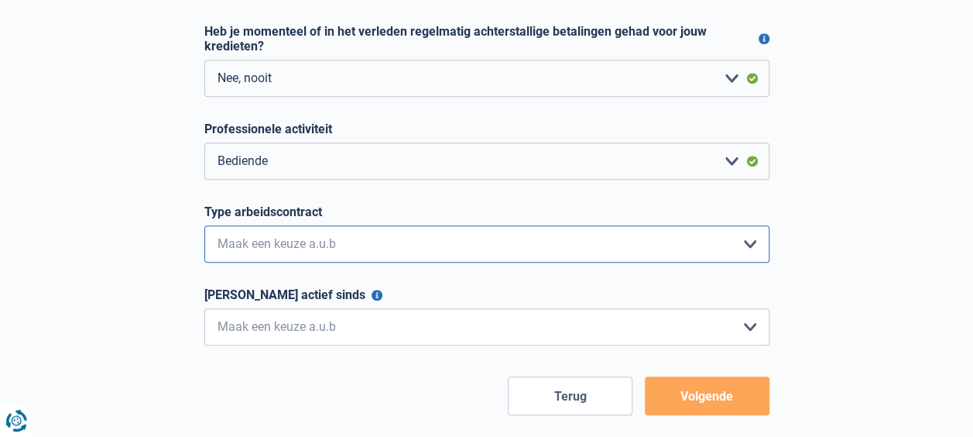
click at [751, 248] on select "Interimcontract Arbeidsovereenkomst van onbepaalde duur Arbeidsovereenkomst van…" at bounding box center [486, 243] width 565 height 37
select select "permanent"
click at [204, 228] on select "Interimcontract Arbeidsovereenkomst van onbepaalde duur Arbeidsovereenkomst van…" at bounding box center [486, 243] width 565 height 37
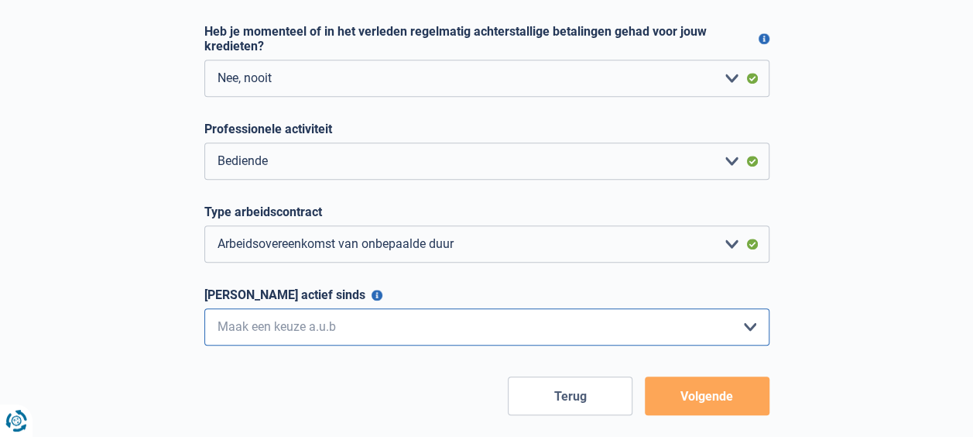
click at [749, 327] on select "< 6 maanden 6 - 12 maanden 12 - 24 maanden 24 - 36 maanden > 36 maanden Maak ee…" at bounding box center [486, 326] width 565 height 37
select select "less12"
click at [204, 311] on select "< 6 maanden 6 - 12 maanden 12 - 24 maanden 24 - 36 maanden > 36 maanden Maak ee…" at bounding box center [486, 326] width 565 height 37
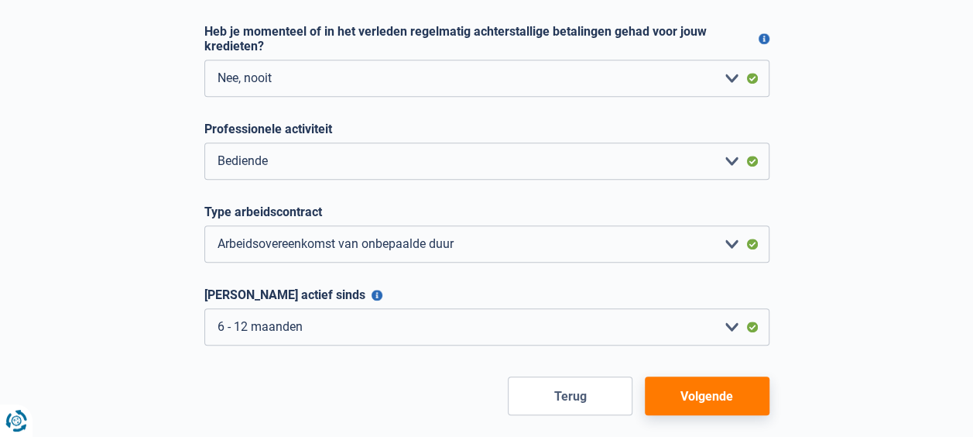
click at [723, 393] on button "Volgende" at bounding box center [707, 395] width 125 height 39
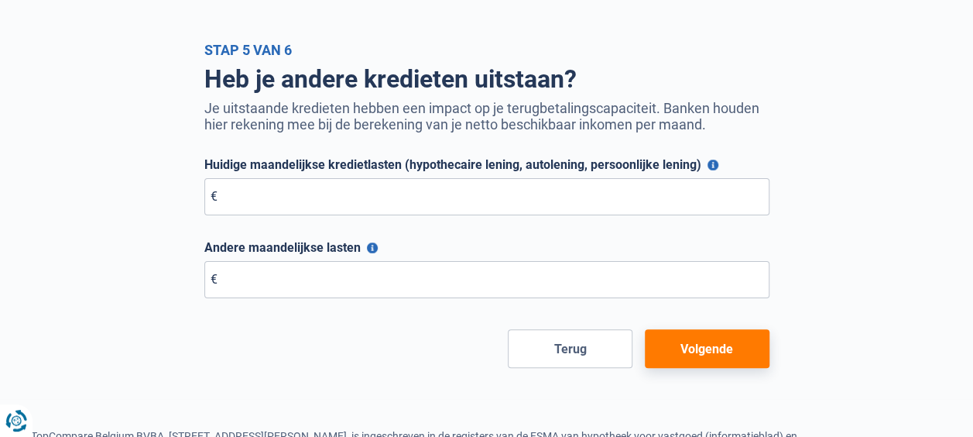
scroll to position [77, 0]
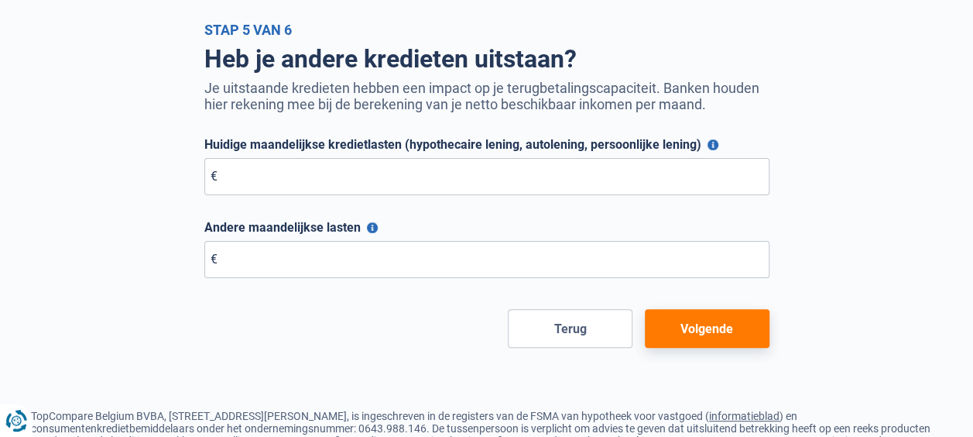
click at [726, 324] on button "Volgende" at bounding box center [707, 328] width 125 height 39
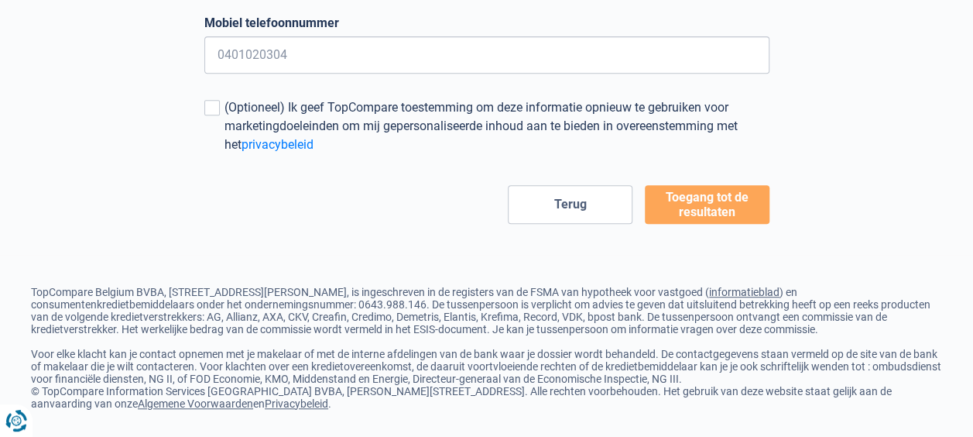
scroll to position [341, 0]
